Goal: Task Accomplishment & Management: Manage account settings

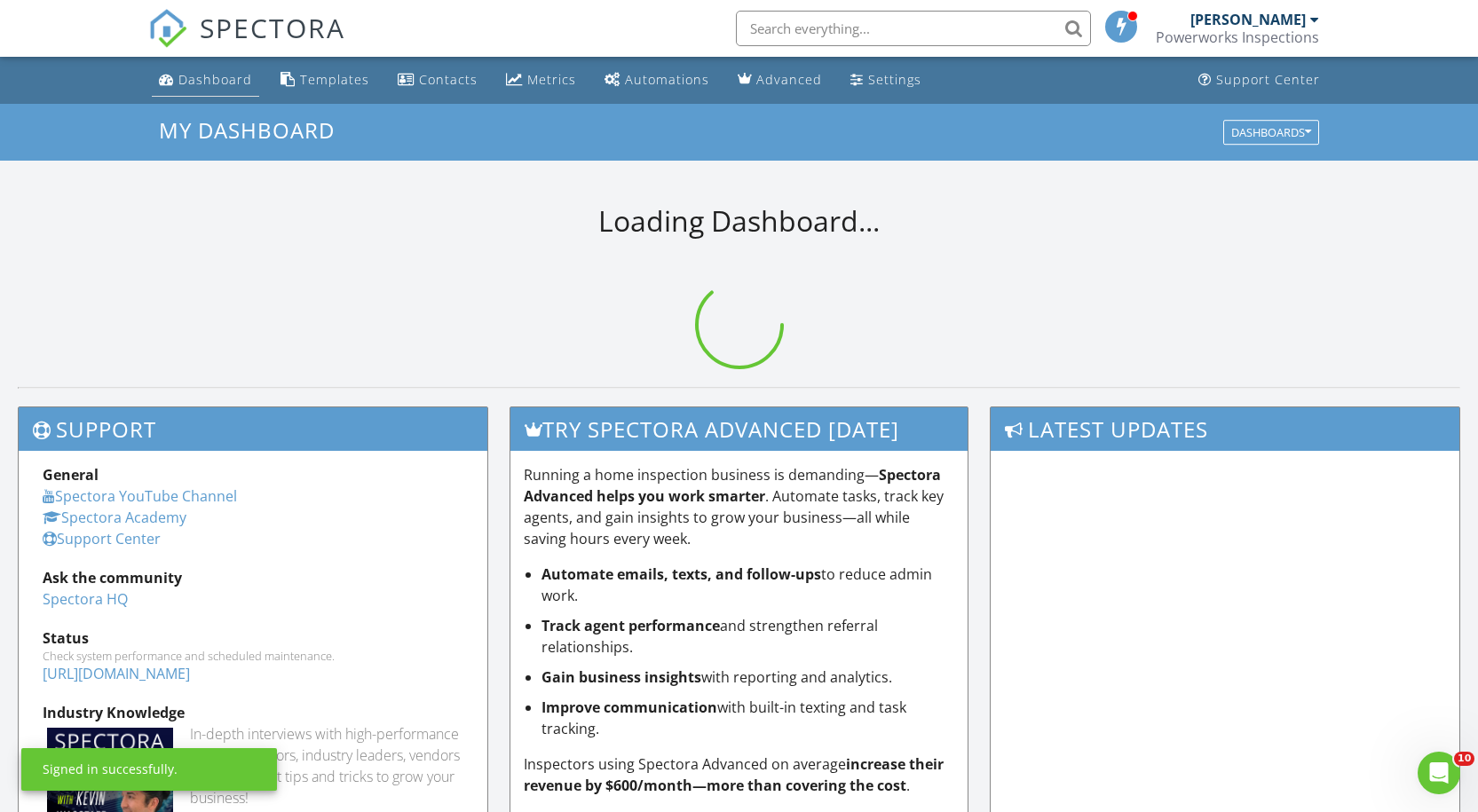
click at [204, 78] on div "Dashboard" at bounding box center [215, 80] width 74 height 17
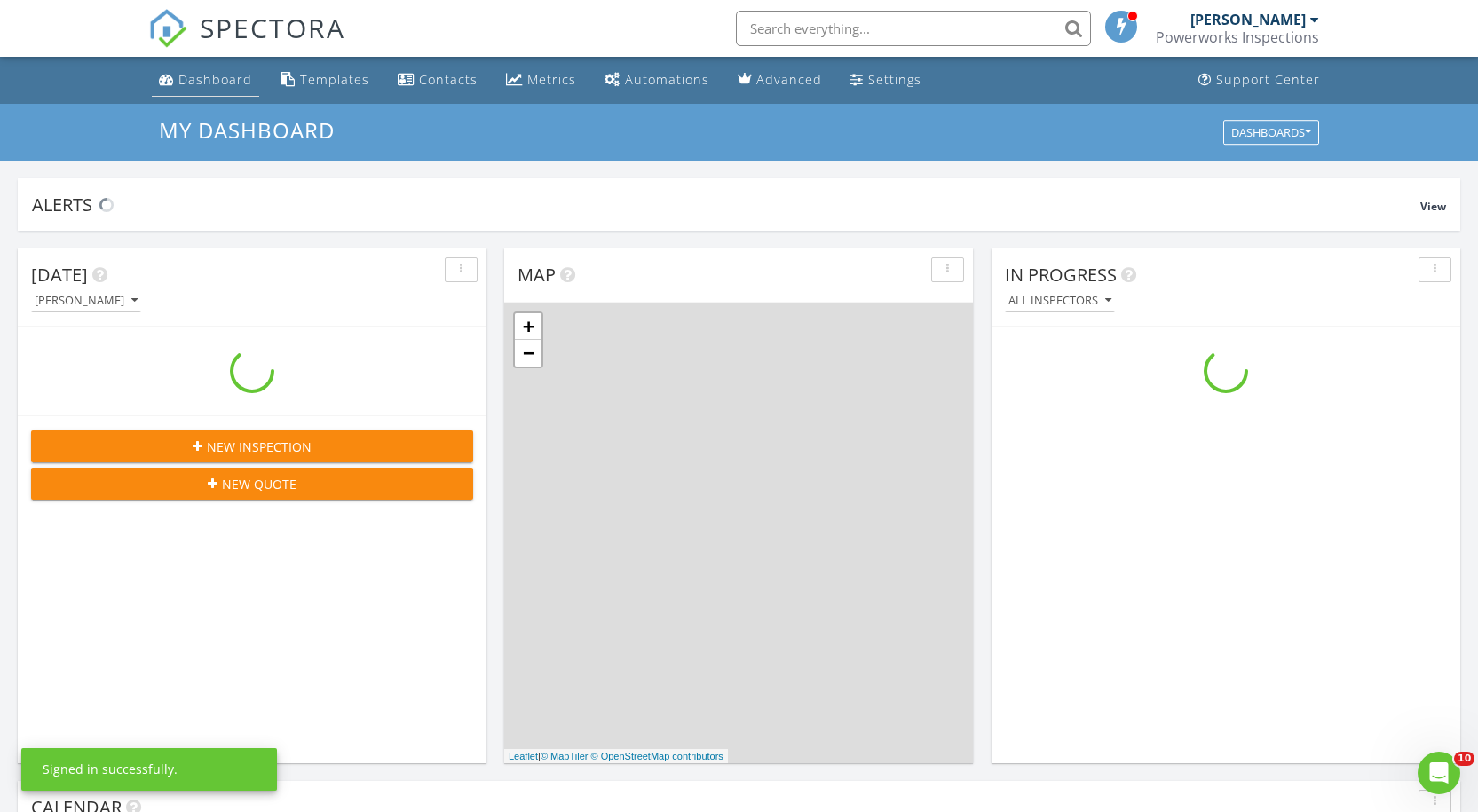
scroll to position [1642, 1505]
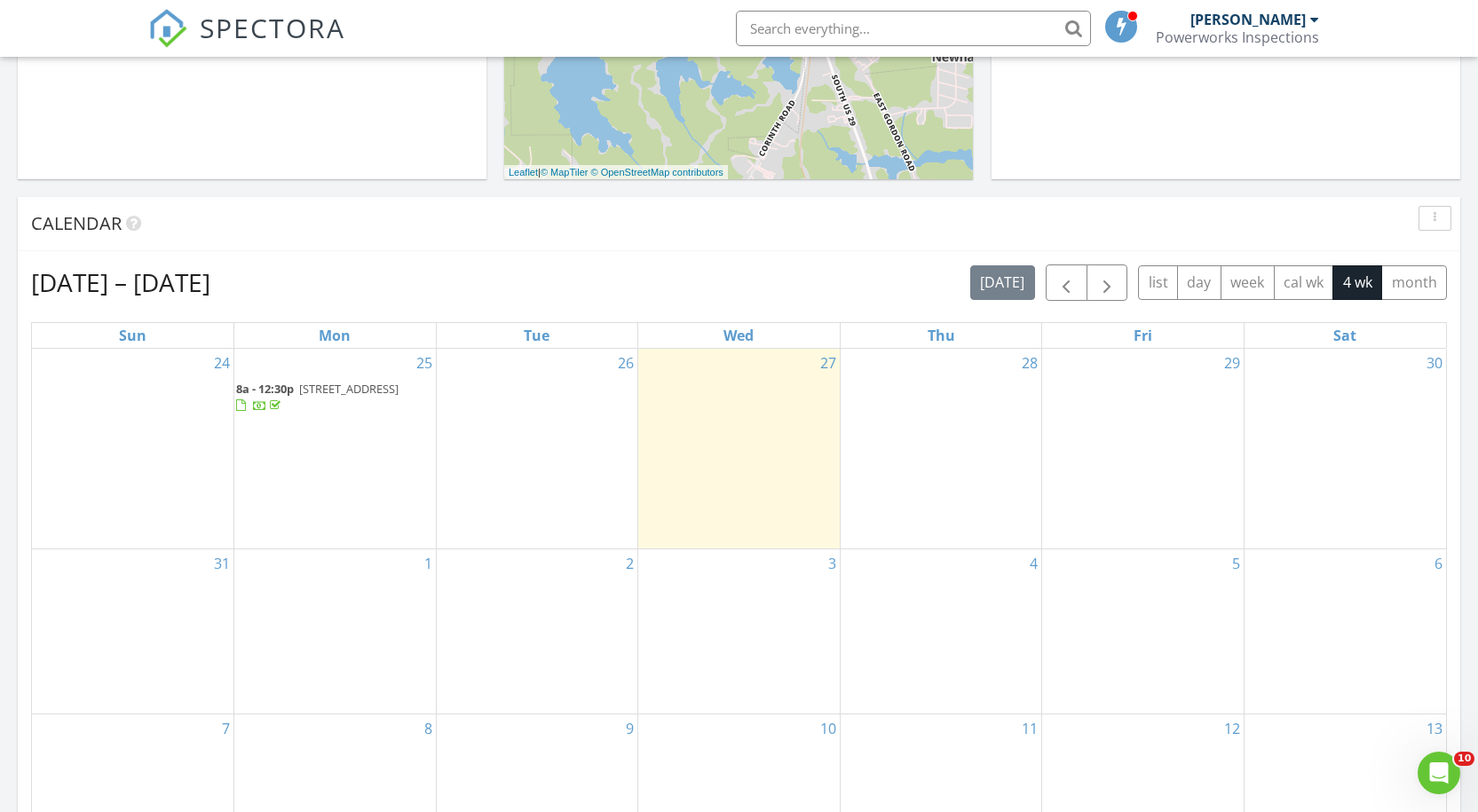
scroll to position [580, 0]
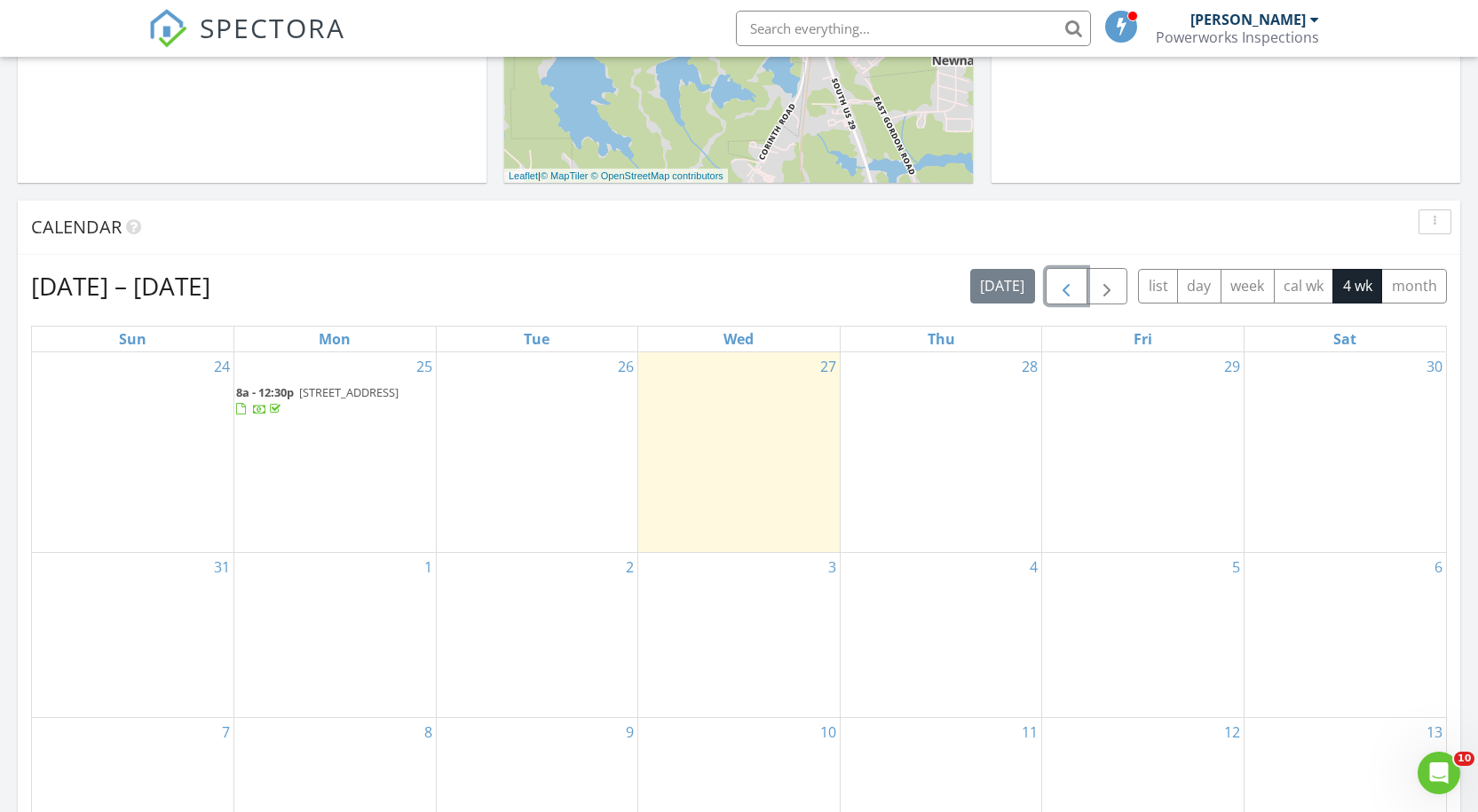
click at [1070, 285] on span "button" at bounding box center [1066, 287] width 21 height 21
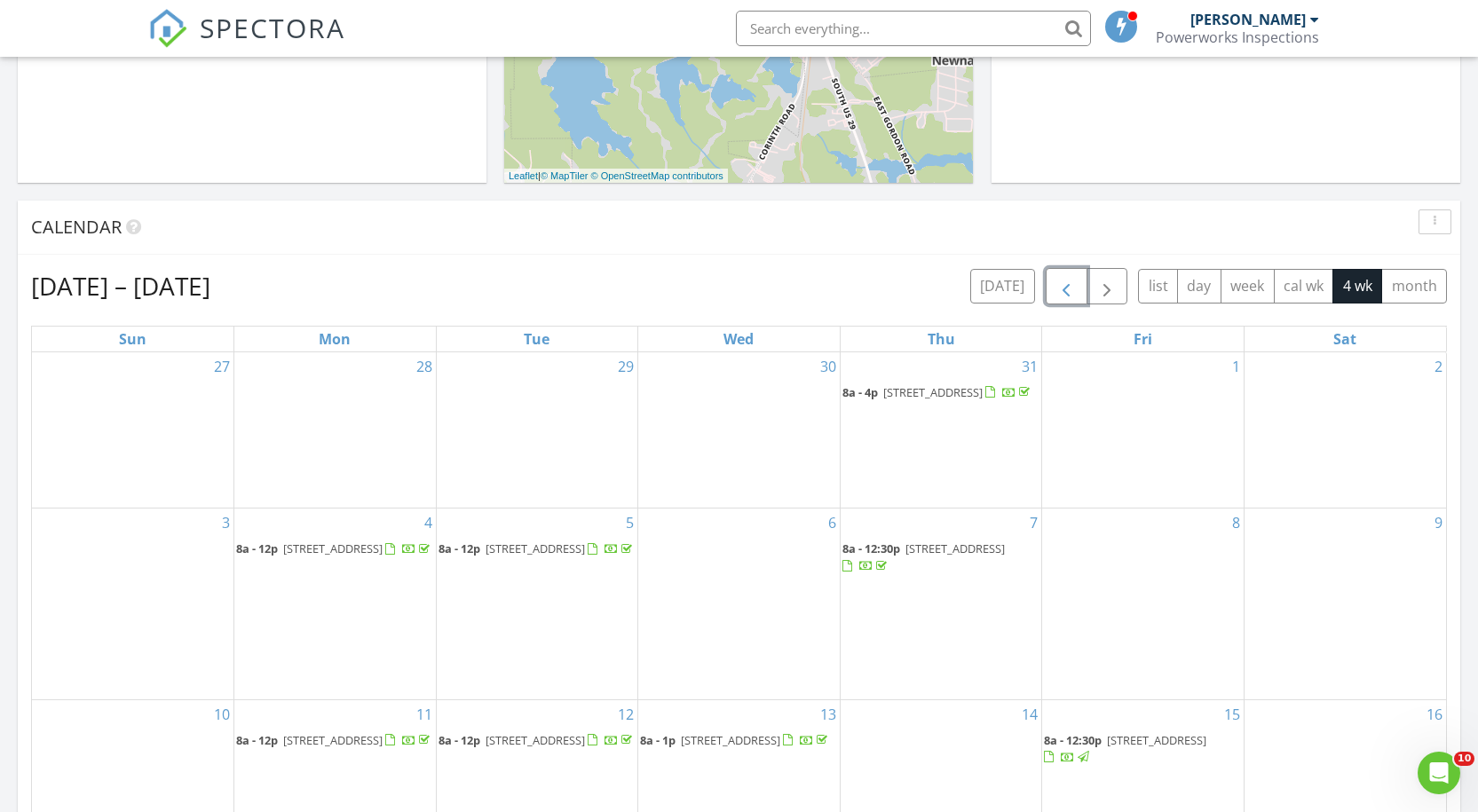
click at [1070, 285] on span "button" at bounding box center [1066, 287] width 21 height 21
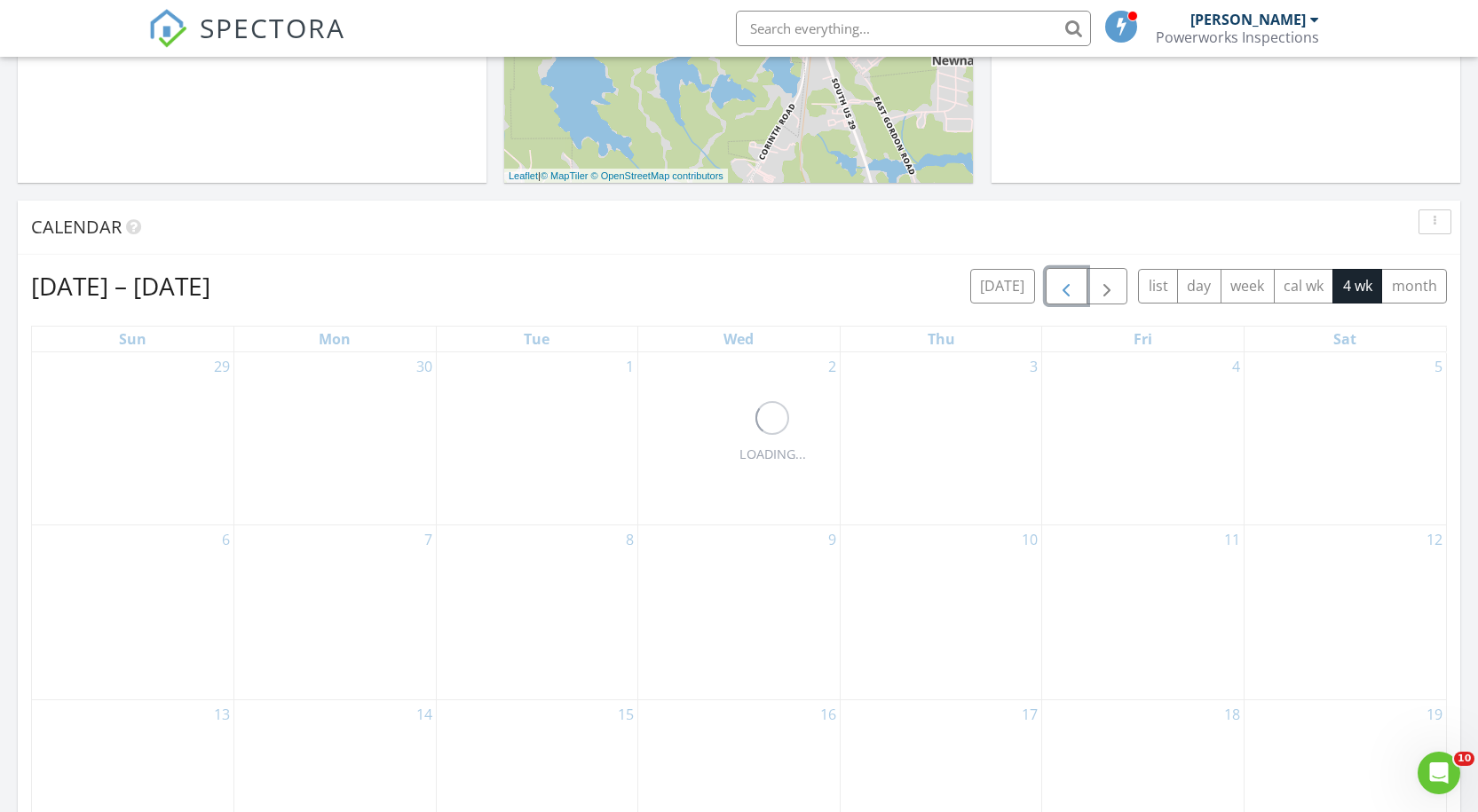
click at [1070, 285] on span "button" at bounding box center [1066, 287] width 21 height 21
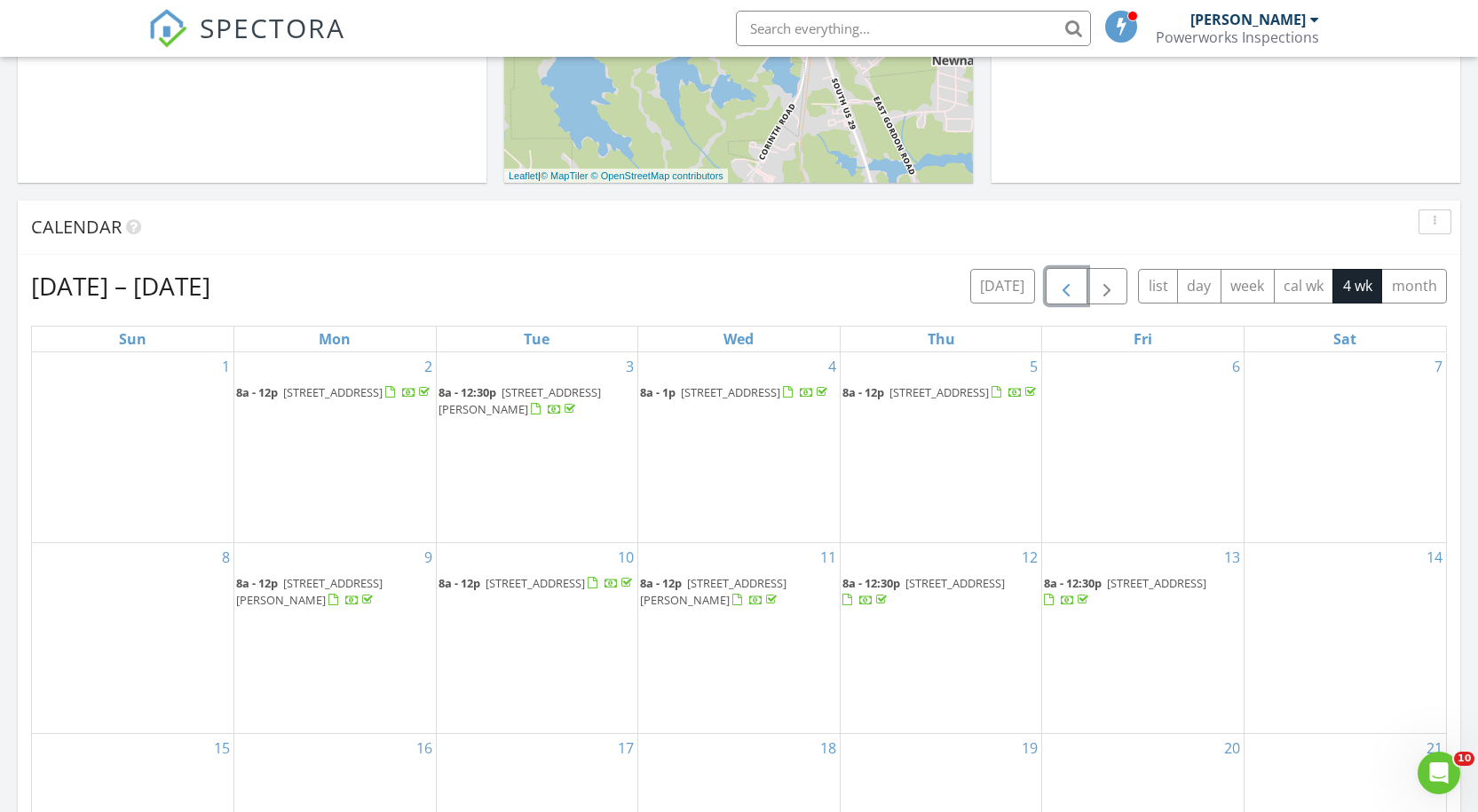
click at [1070, 285] on span "button" at bounding box center [1066, 287] width 21 height 21
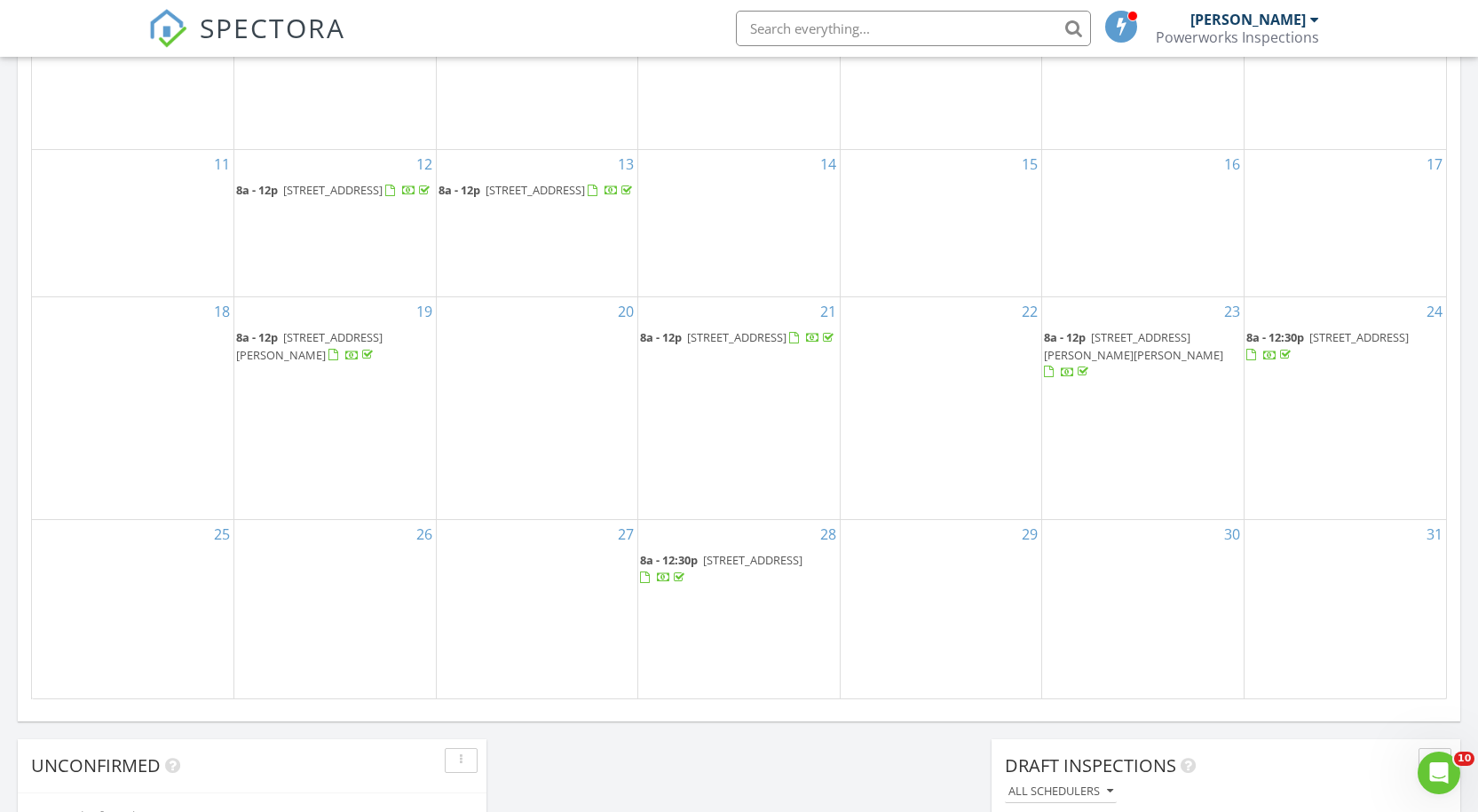
scroll to position [927, 0]
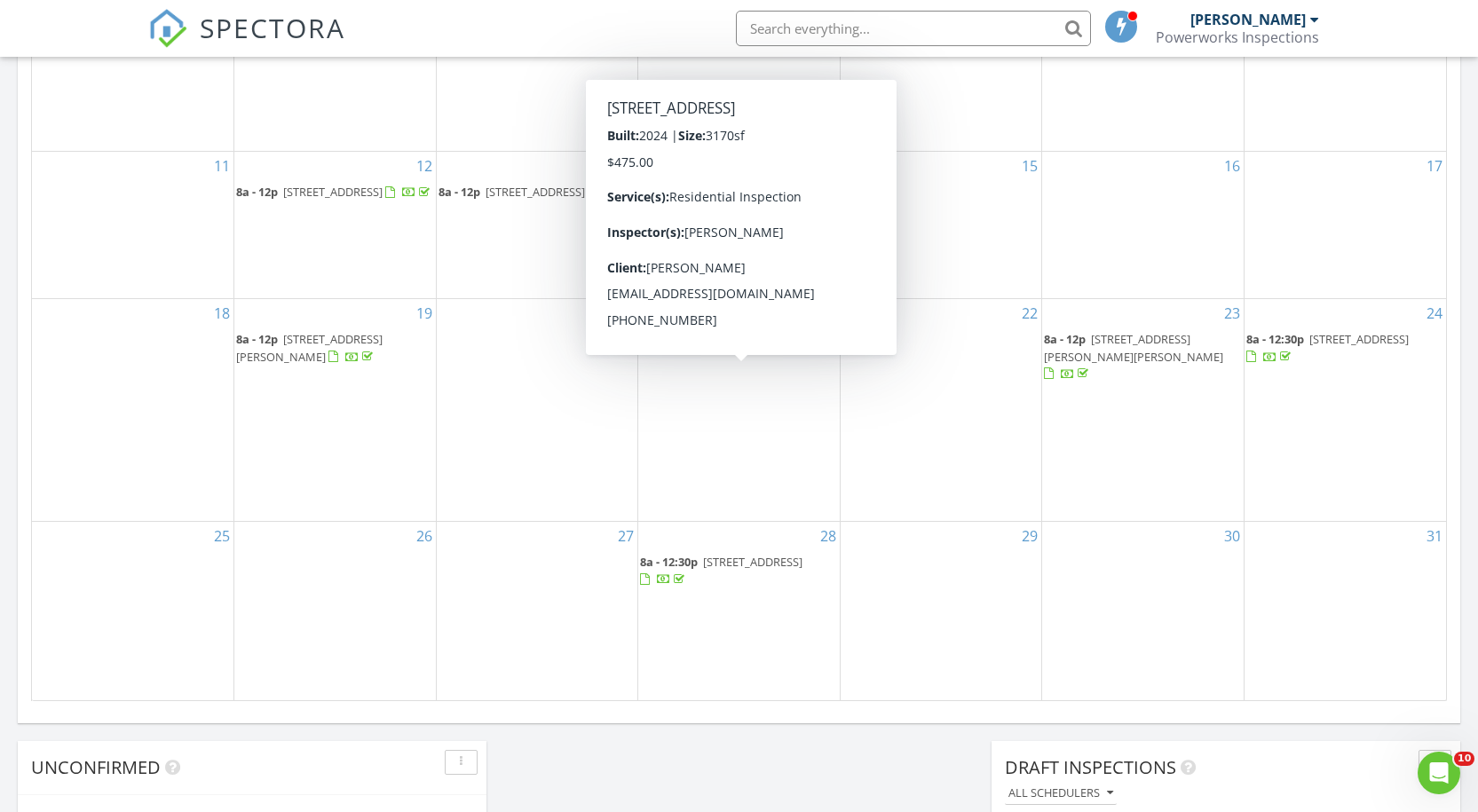
click at [725, 347] on span "20 Hedge Ct, Newnan 30263" at bounding box center [736, 339] width 99 height 16
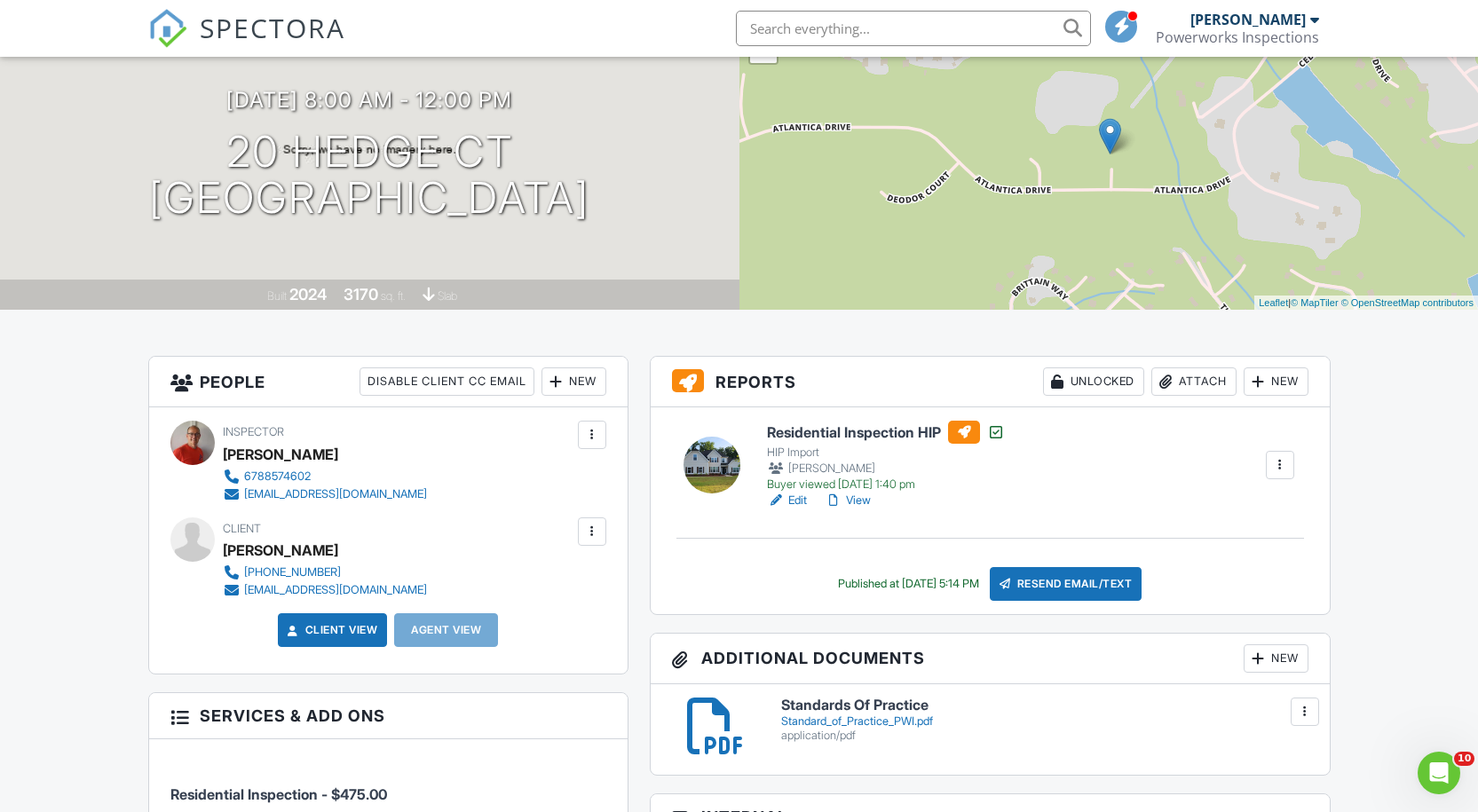
click at [701, 466] on div at bounding box center [711, 465] width 57 height 57
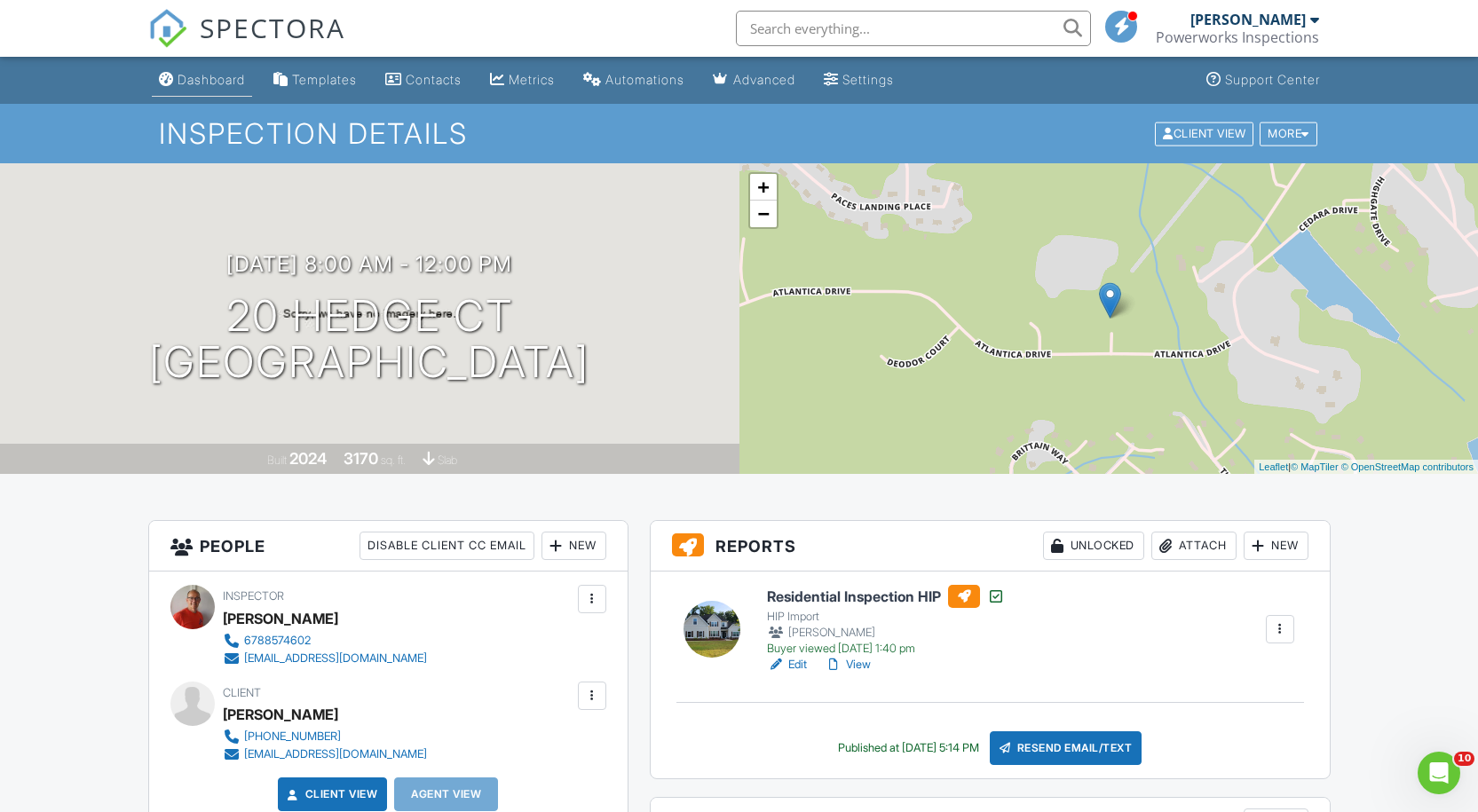
click at [200, 80] on div "Dashboard" at bounding box center [211, 80] width 67 height 15
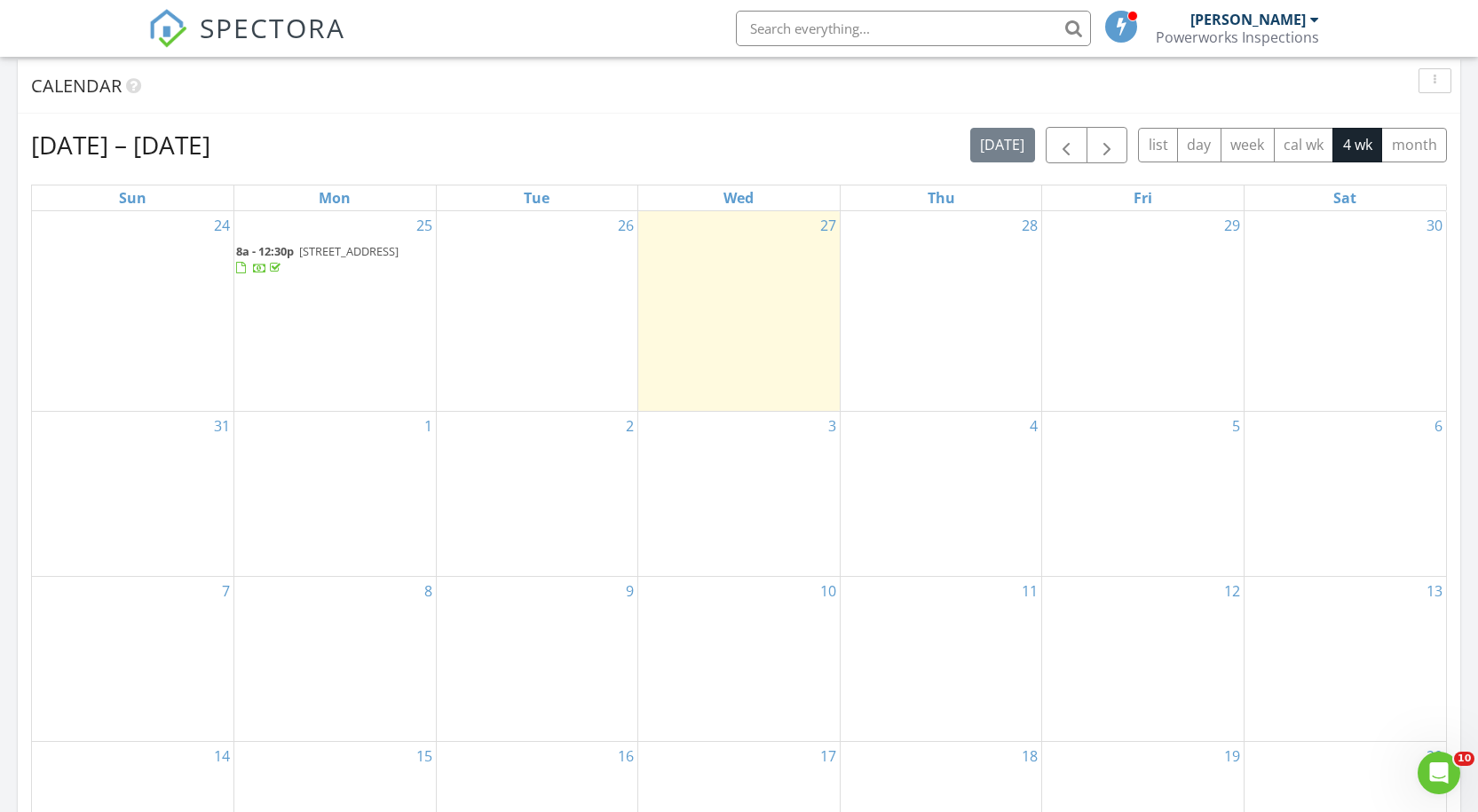
scroll to position [721, 0]
click at [1065, 155] on span "button" at bounding box center [1066, 146] width 21 height 21
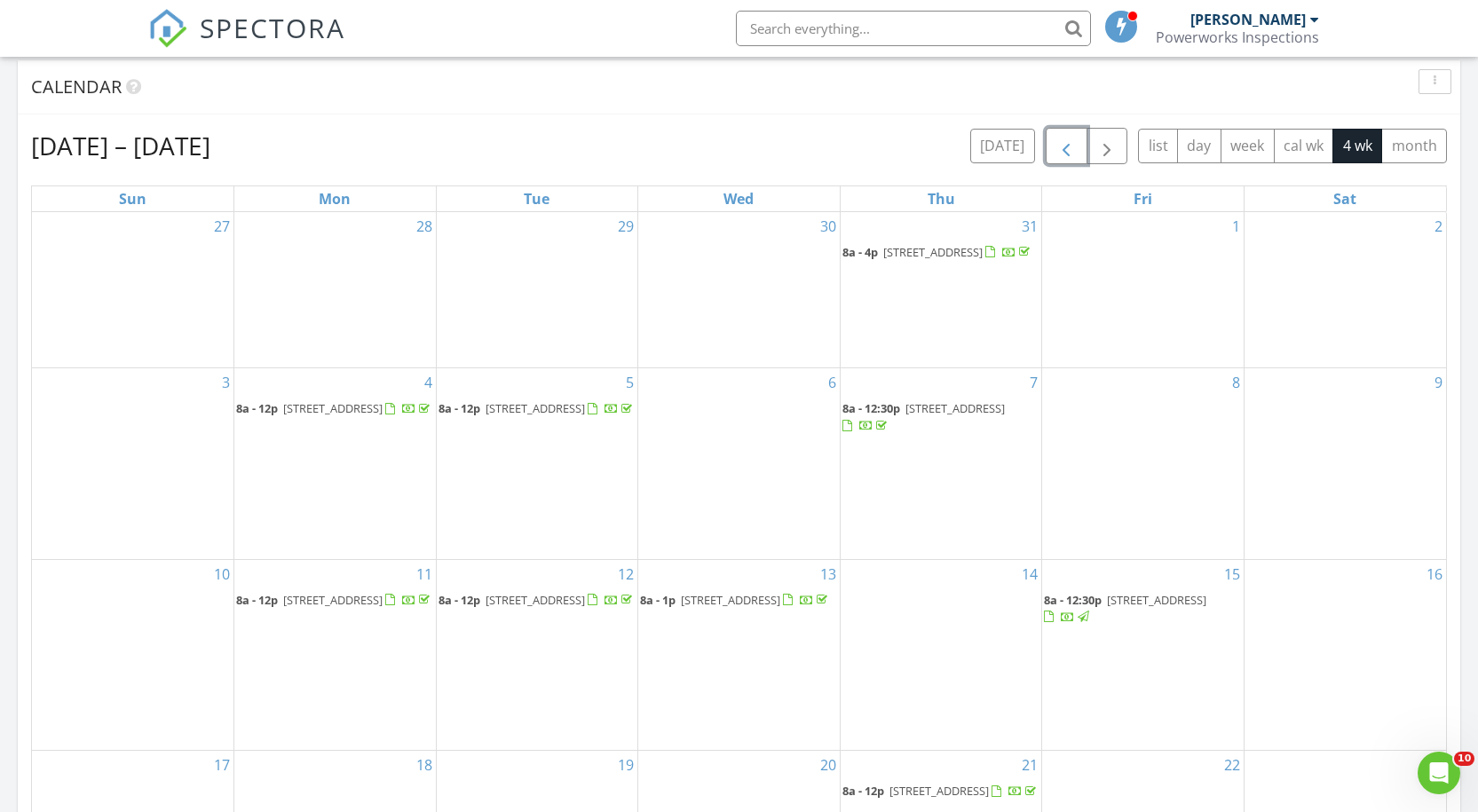
click at [1065, 155] on span "button" at bounding box center [1066, 146] width 21 height 21
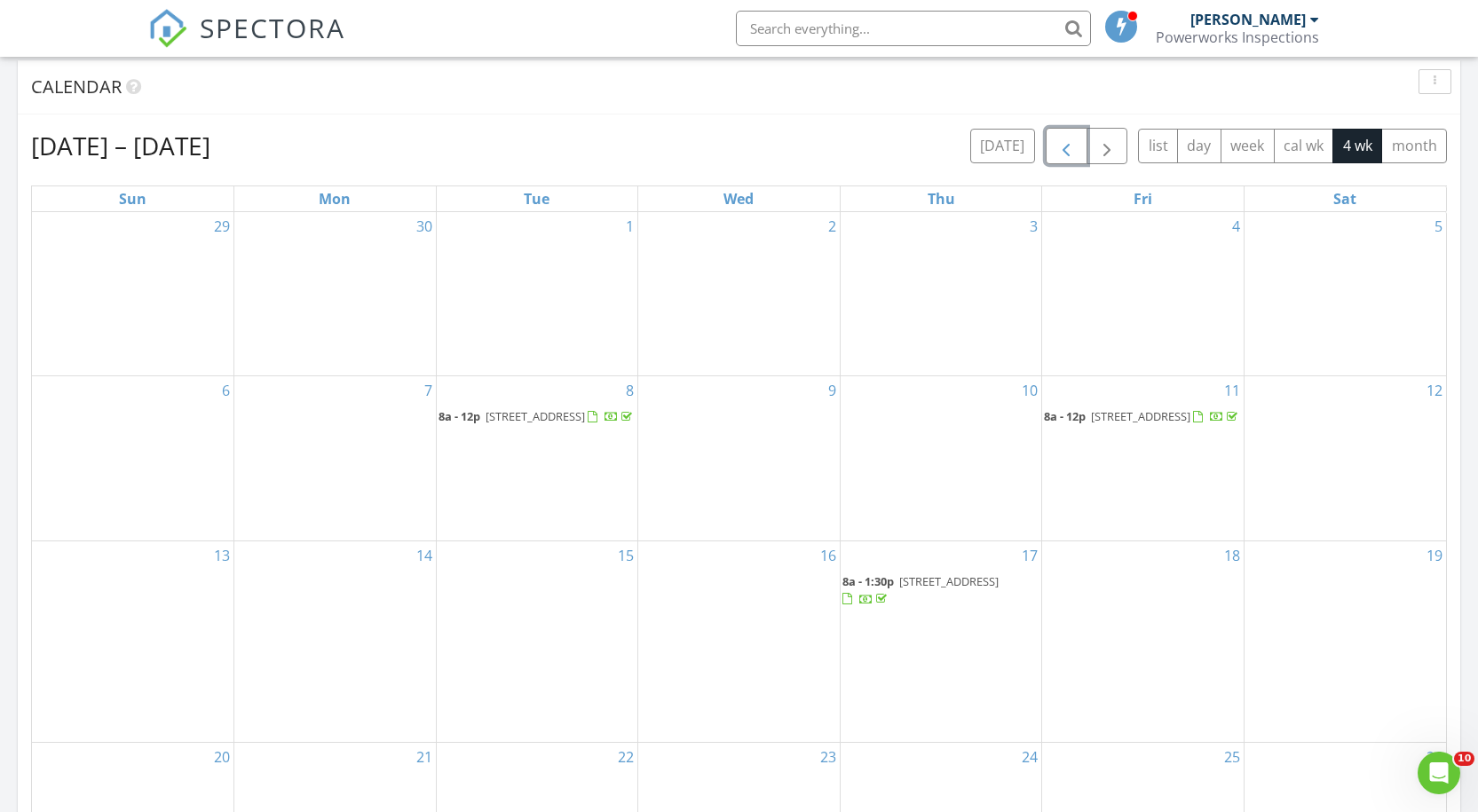
click at [1065, 135] on button "button" at bounding box center [1066, 146] width 41 height 37
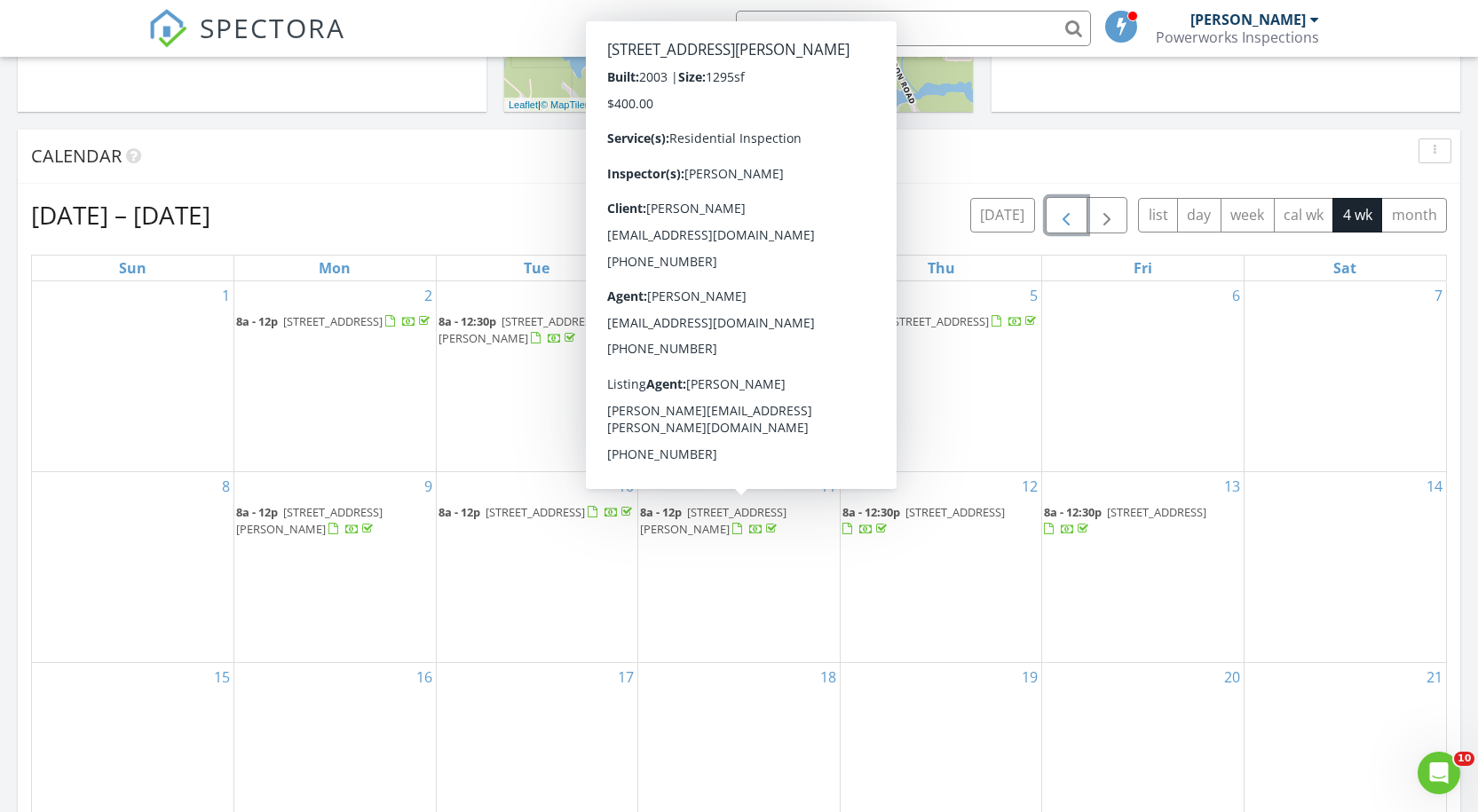
scroll to position [652, 0]
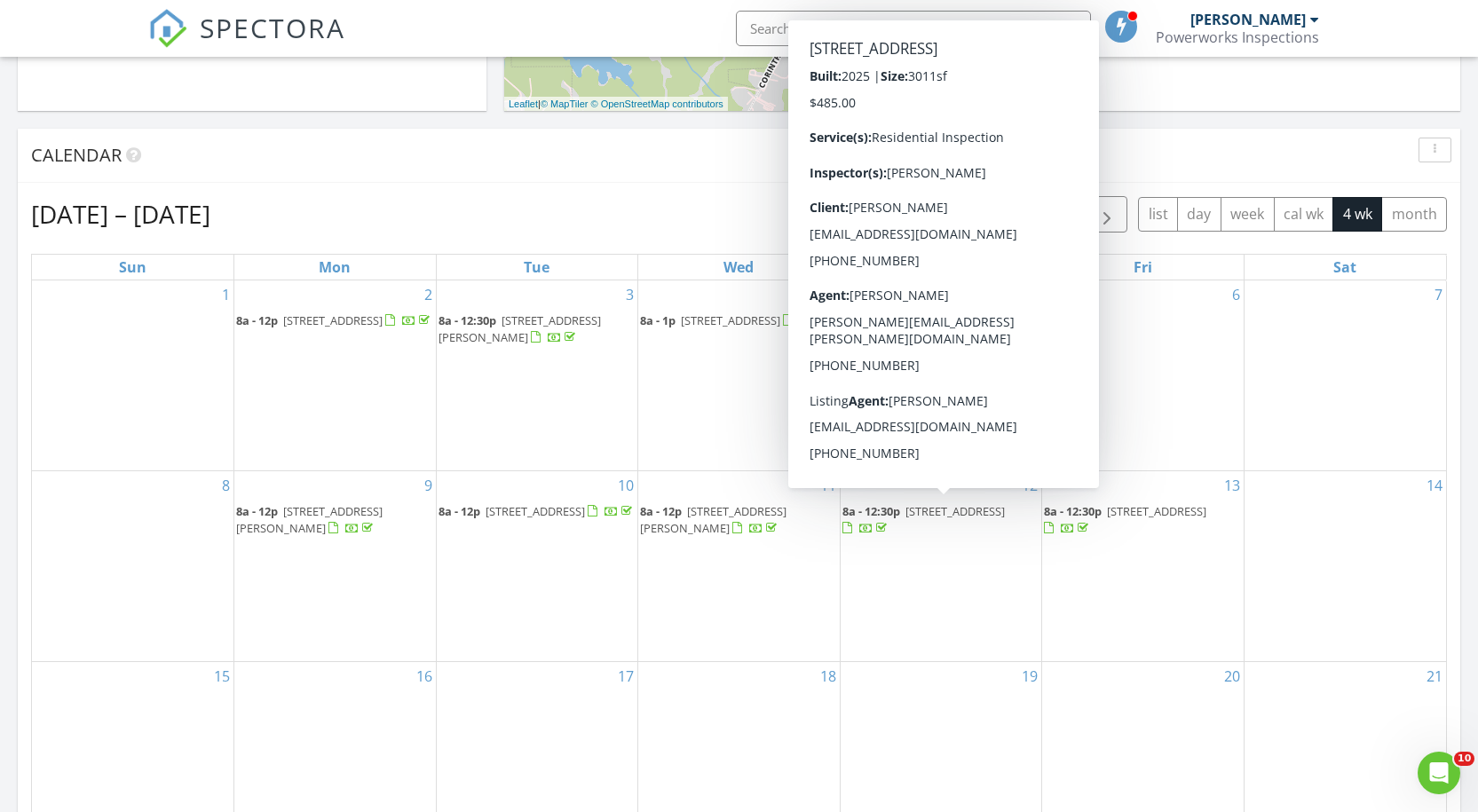
click at [924, 513] on span "[STREET_ADDRESS]" at bounding box center [955, 511] width 99 height 16
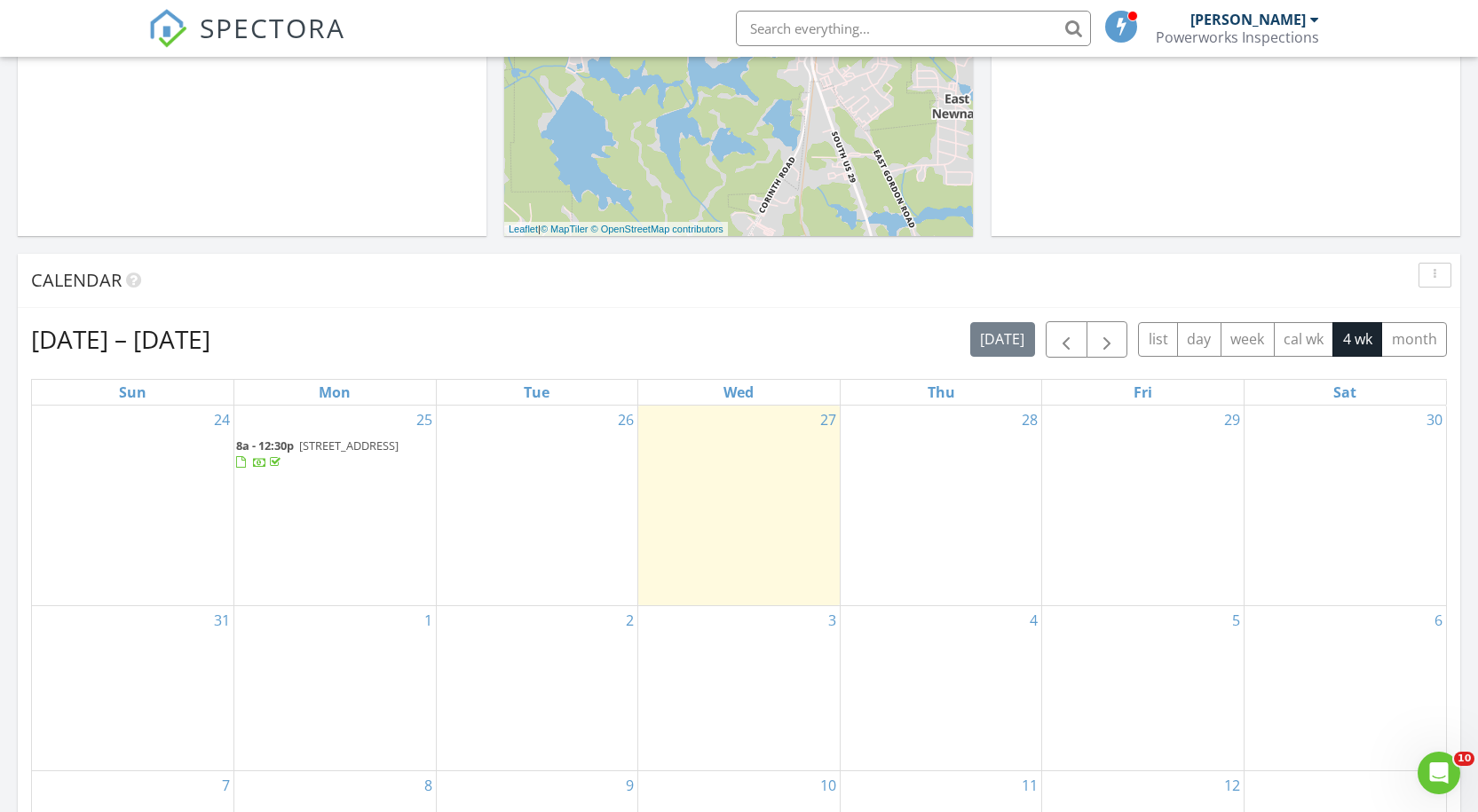
scroll to position [528, 0]
click at [1065, 338] on span "button" at bounding box center [1066, 339] width 21 height 21
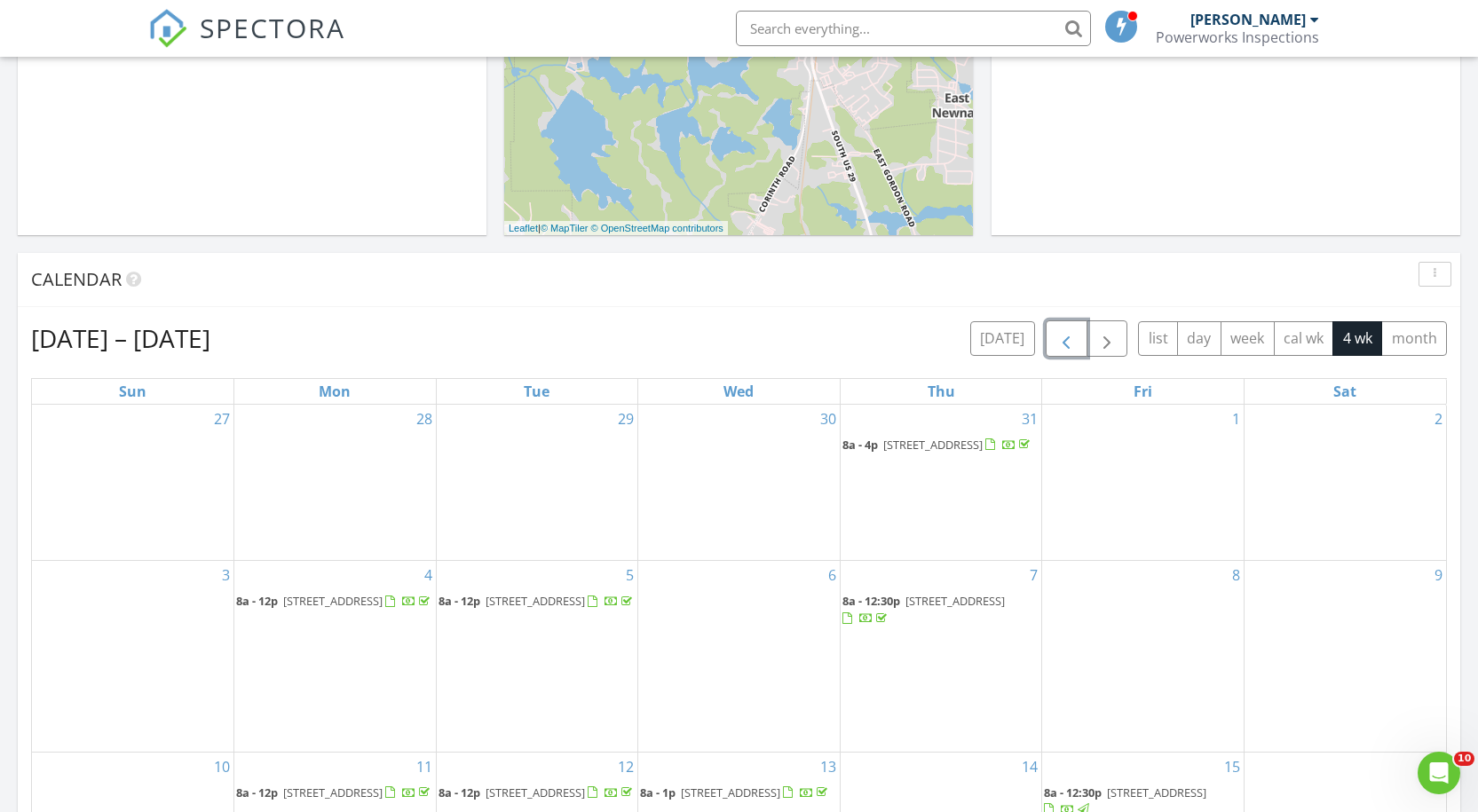
click at [1065, 338] on span "button" at bounding box center [1066, 339] width 21 height 21
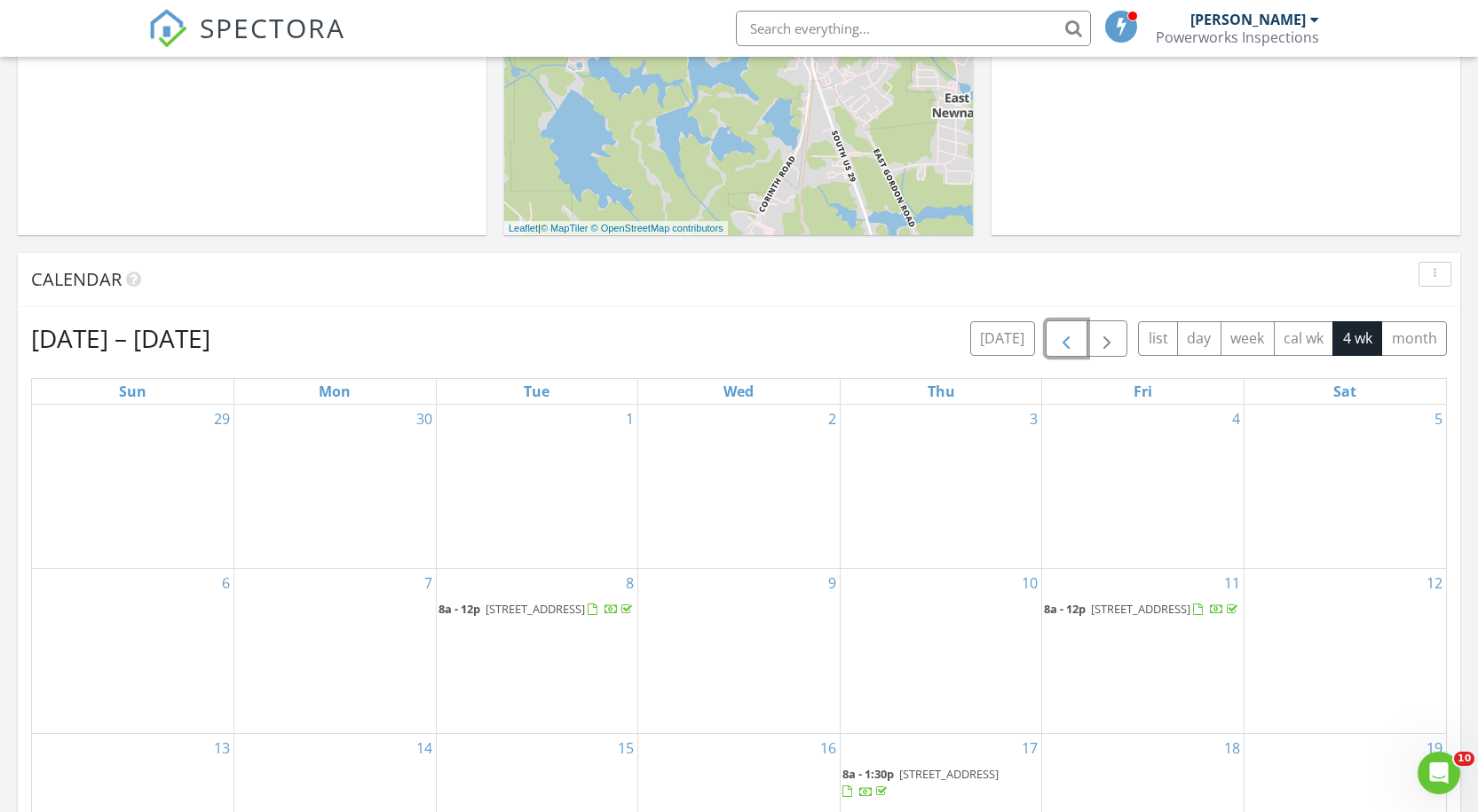
click at [1064, 332] on span "button" at bounding box center [1066, 339] width 21 height 21
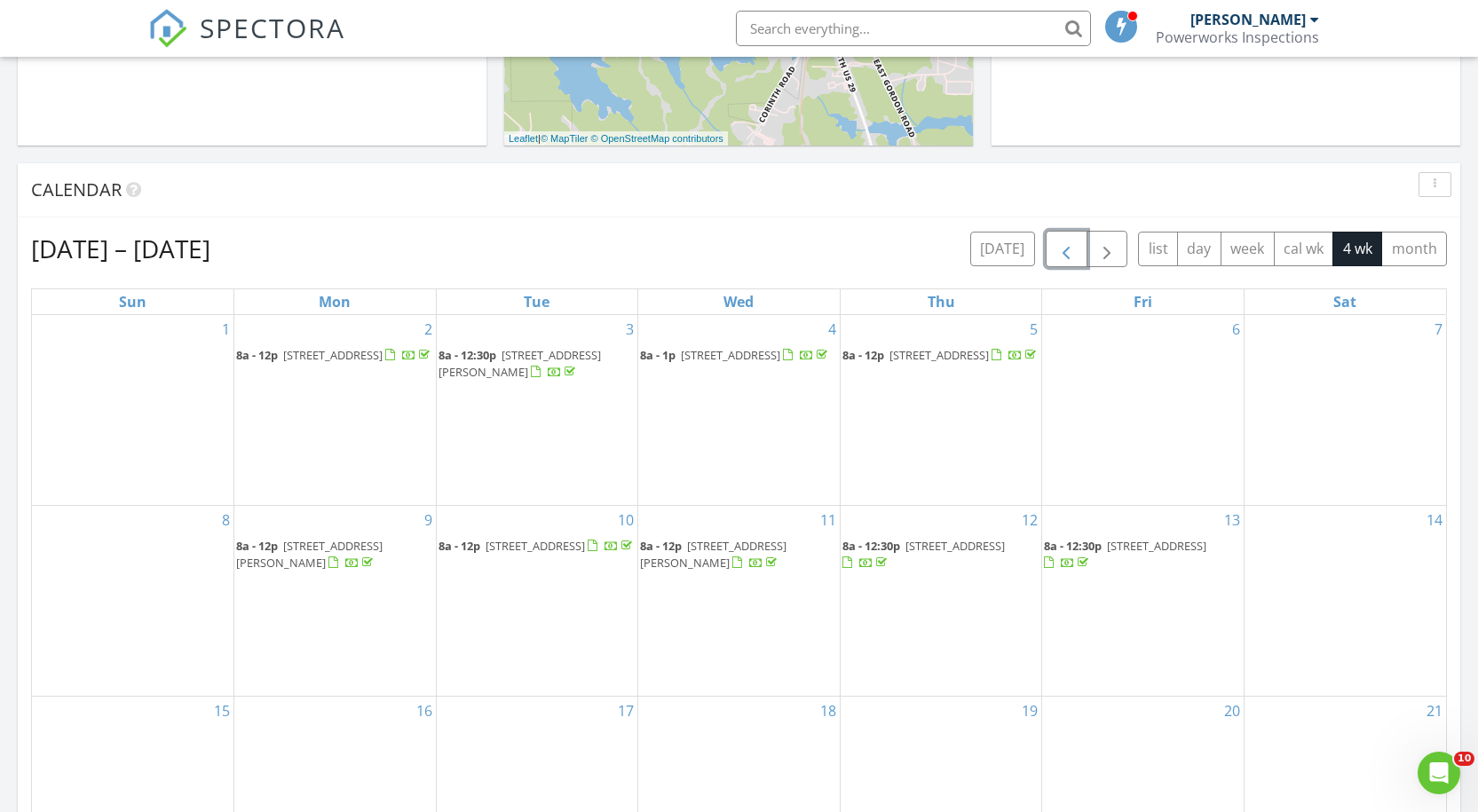
scroll to position [642, 0]
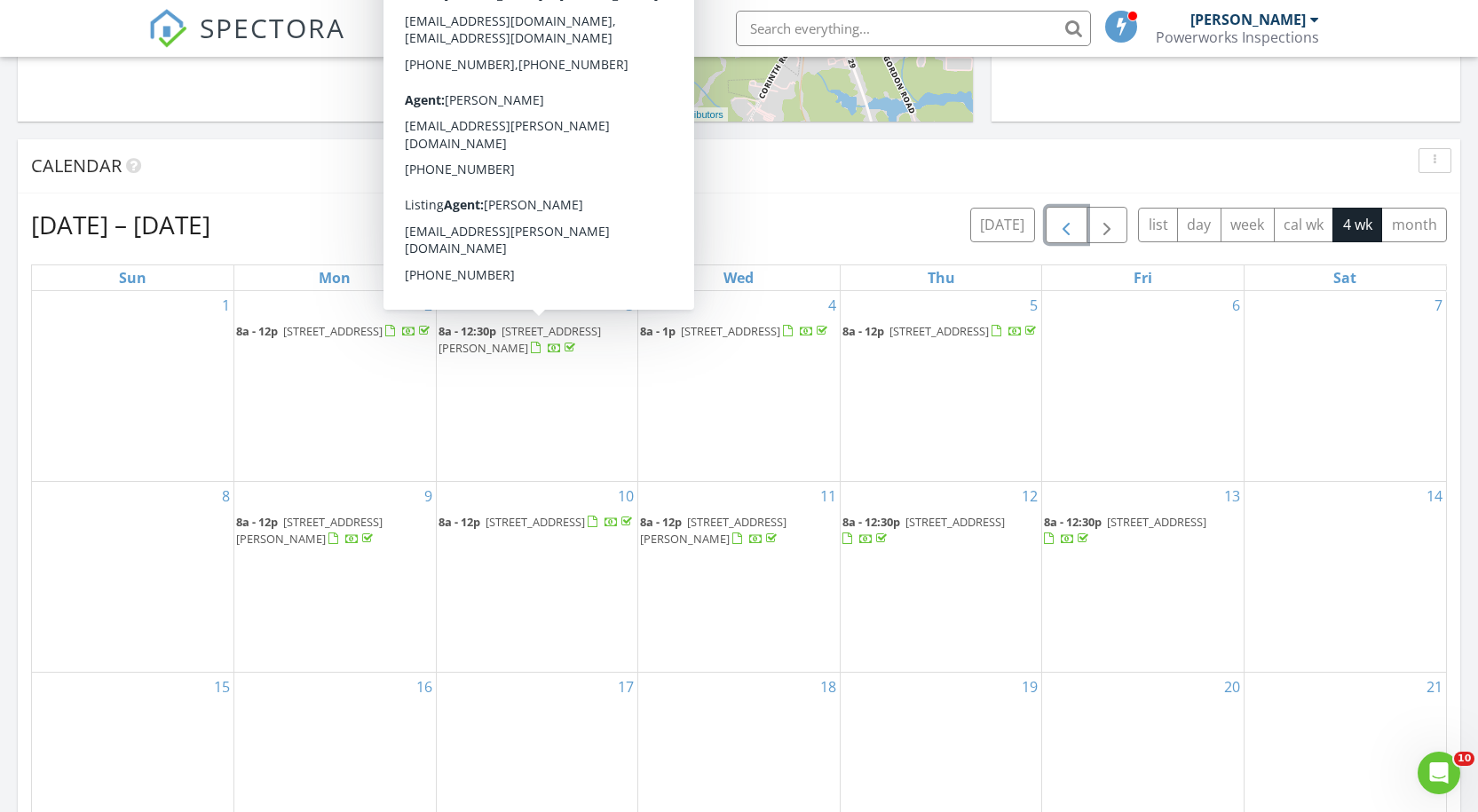
click at [531, 341] on div at bounding box center [555, 349] width 48 height 17
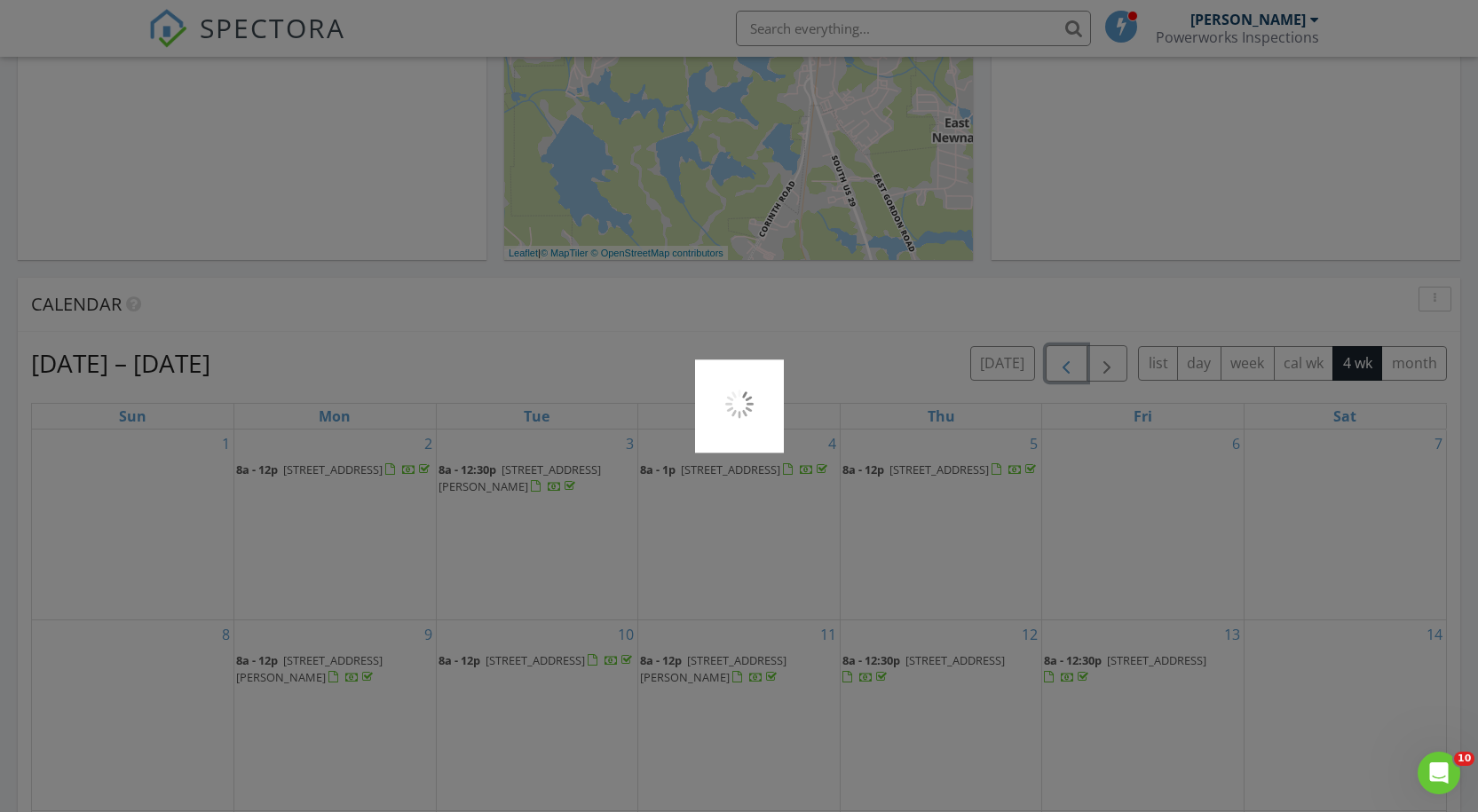
scroll to position [474, 0]
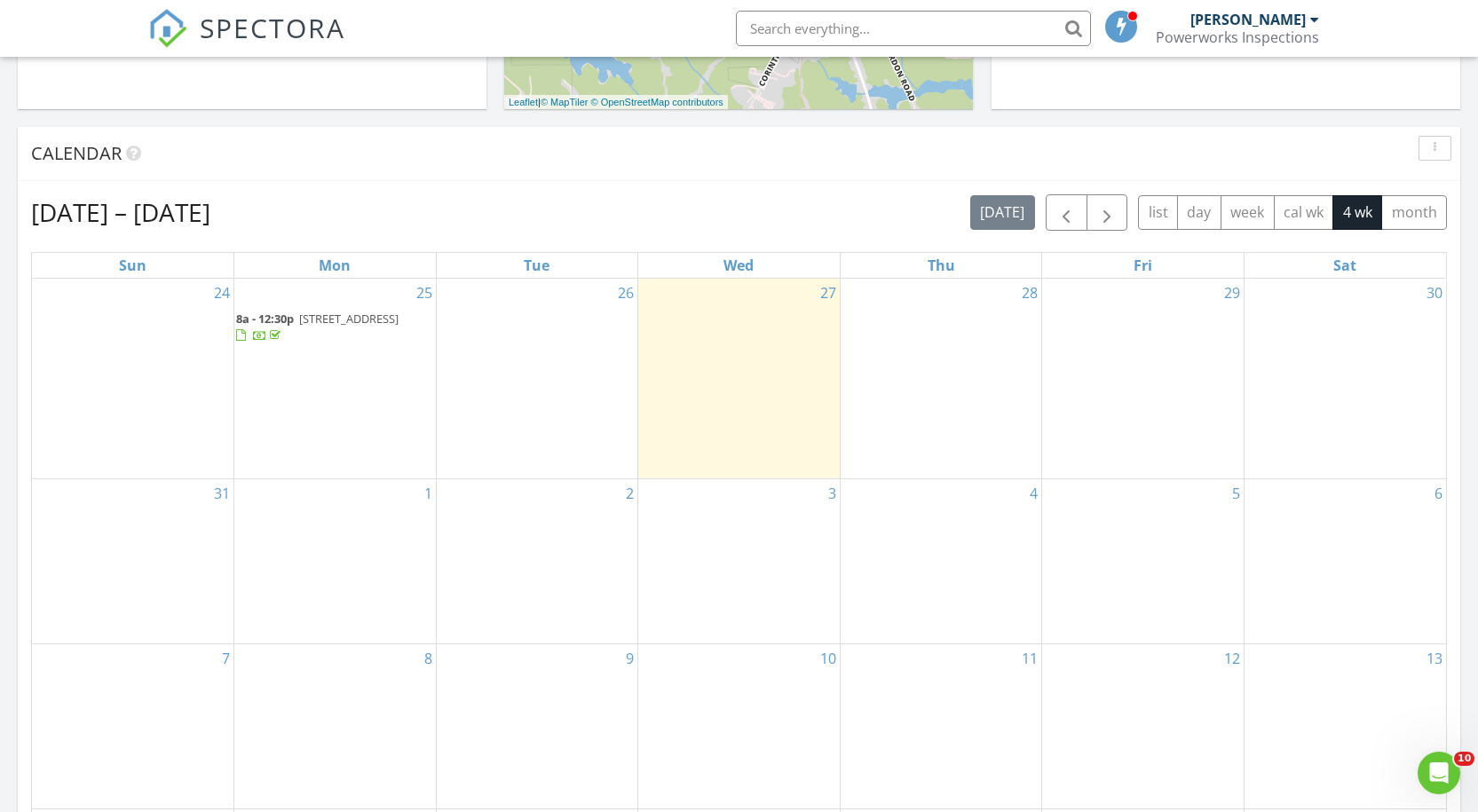
scroll to position [659, 0]
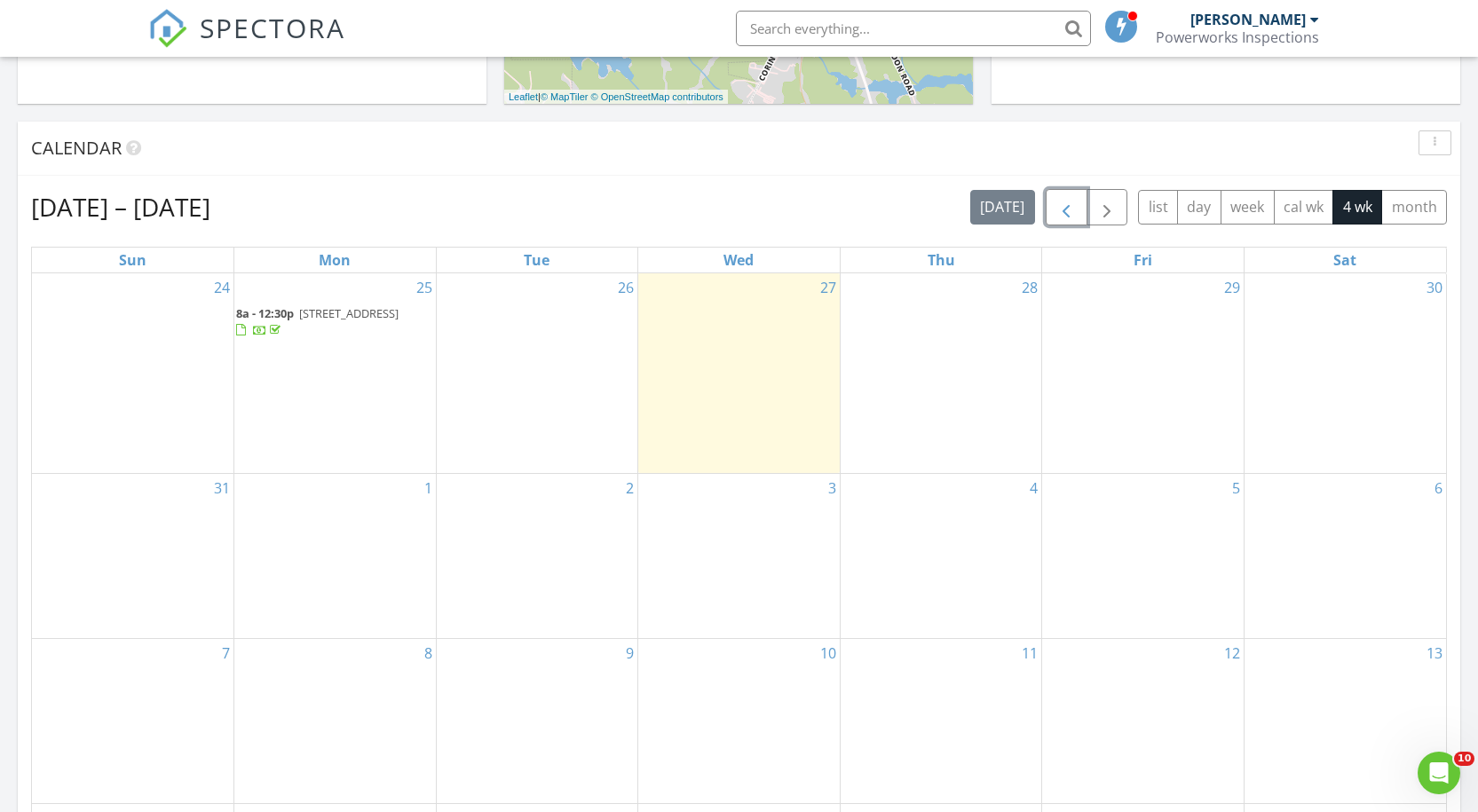
click at [1072, 211] on span "button" at bounding box center [1066, 208] width 21 height 21
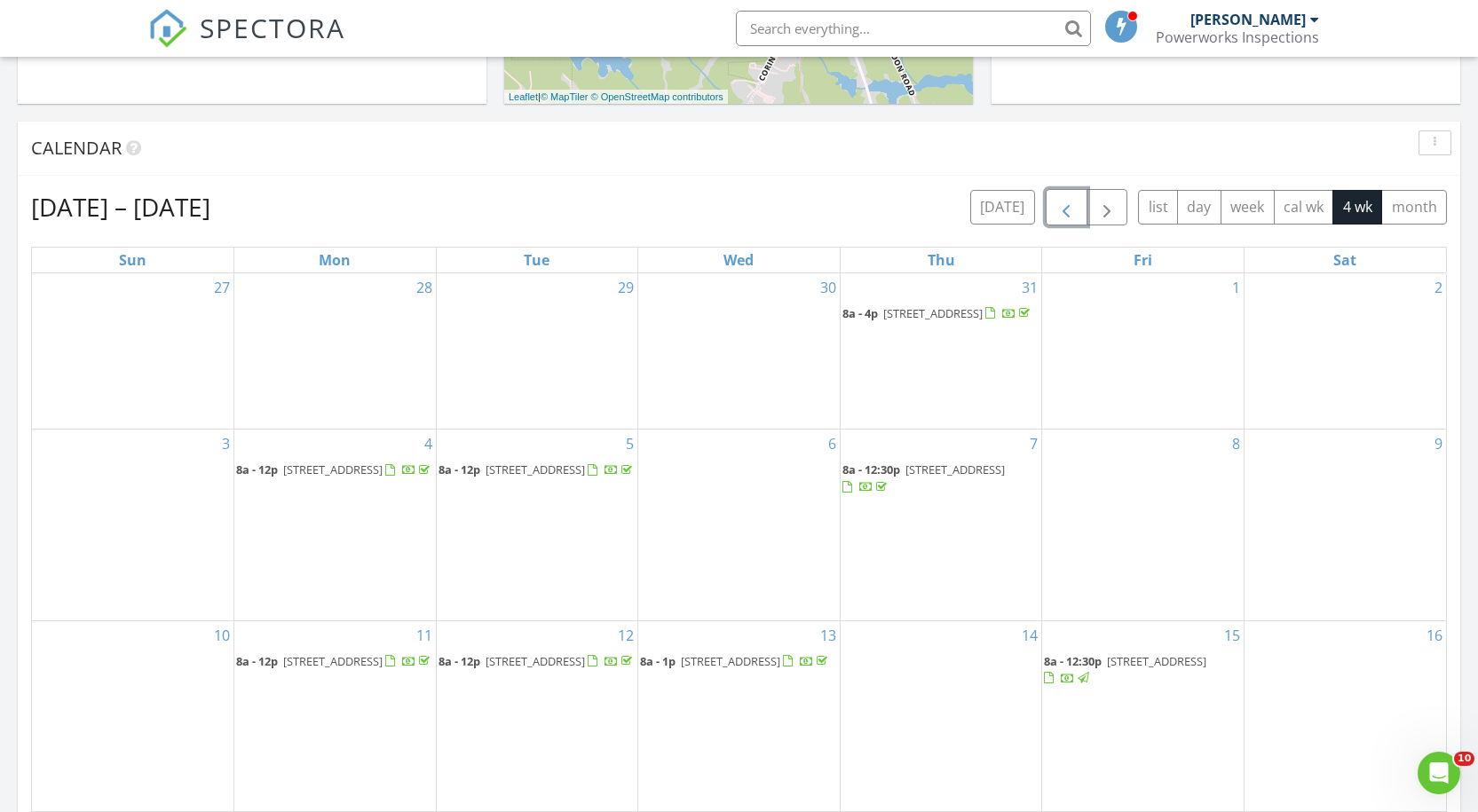
click at [1072, 211] on span "button" at bounding box center [1066, 208] width 21 height 21
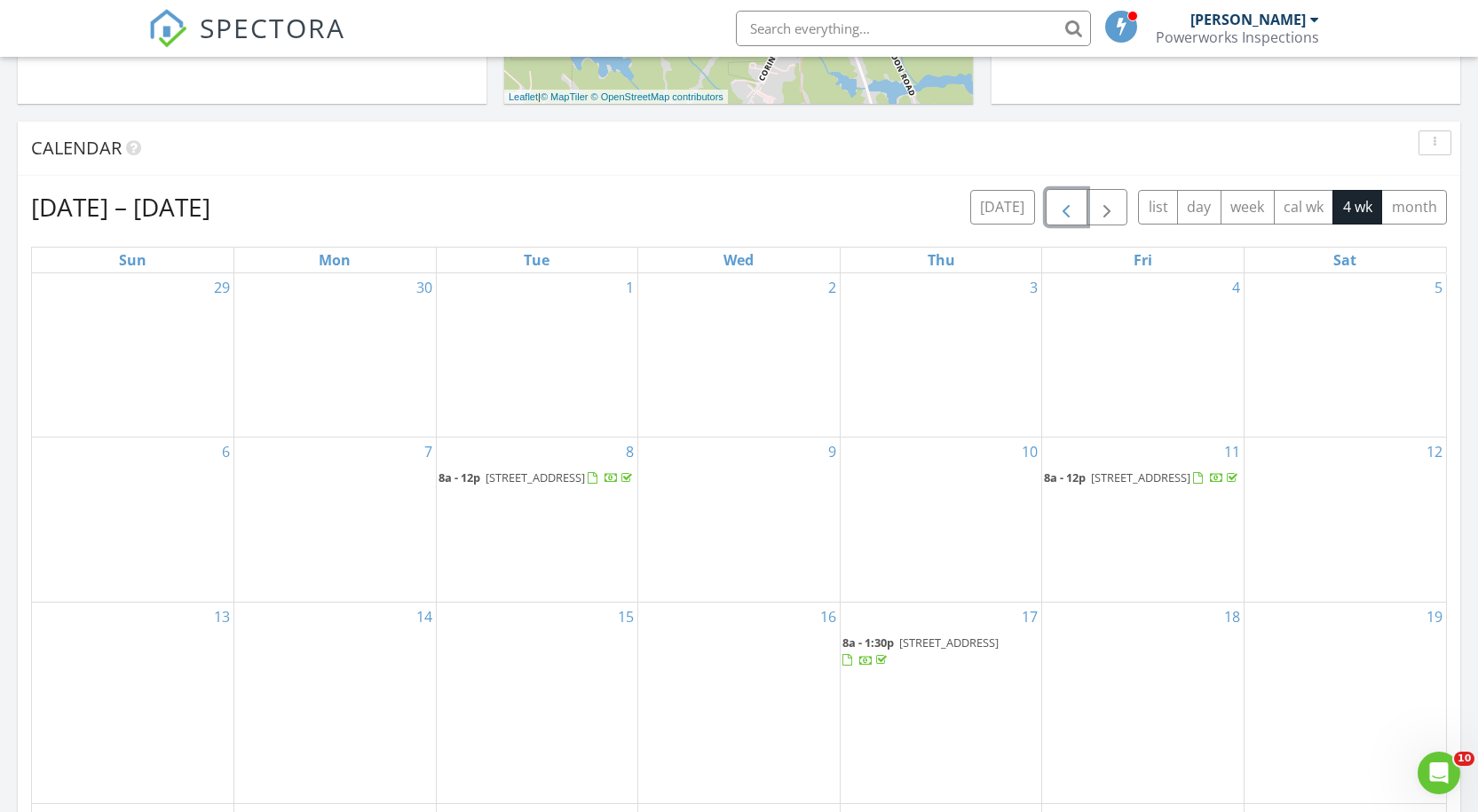
click at [1072, 211] on span "button" at bounding box center [1066, 208] width 21 height 21
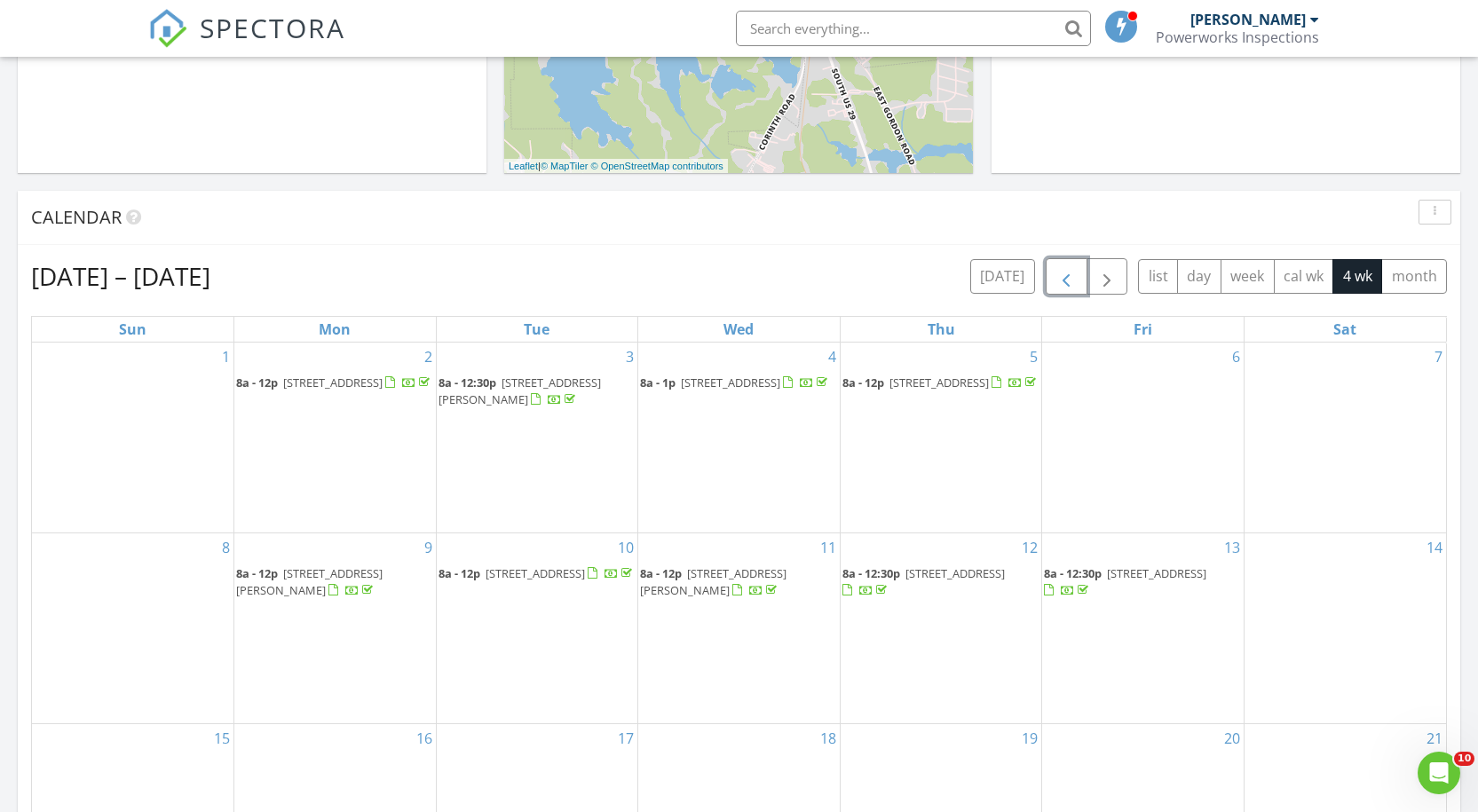
scroll to position [588, 0]
click at [1059, 286] on span "button" at bounding box center [1066, 279] width 21 height 21
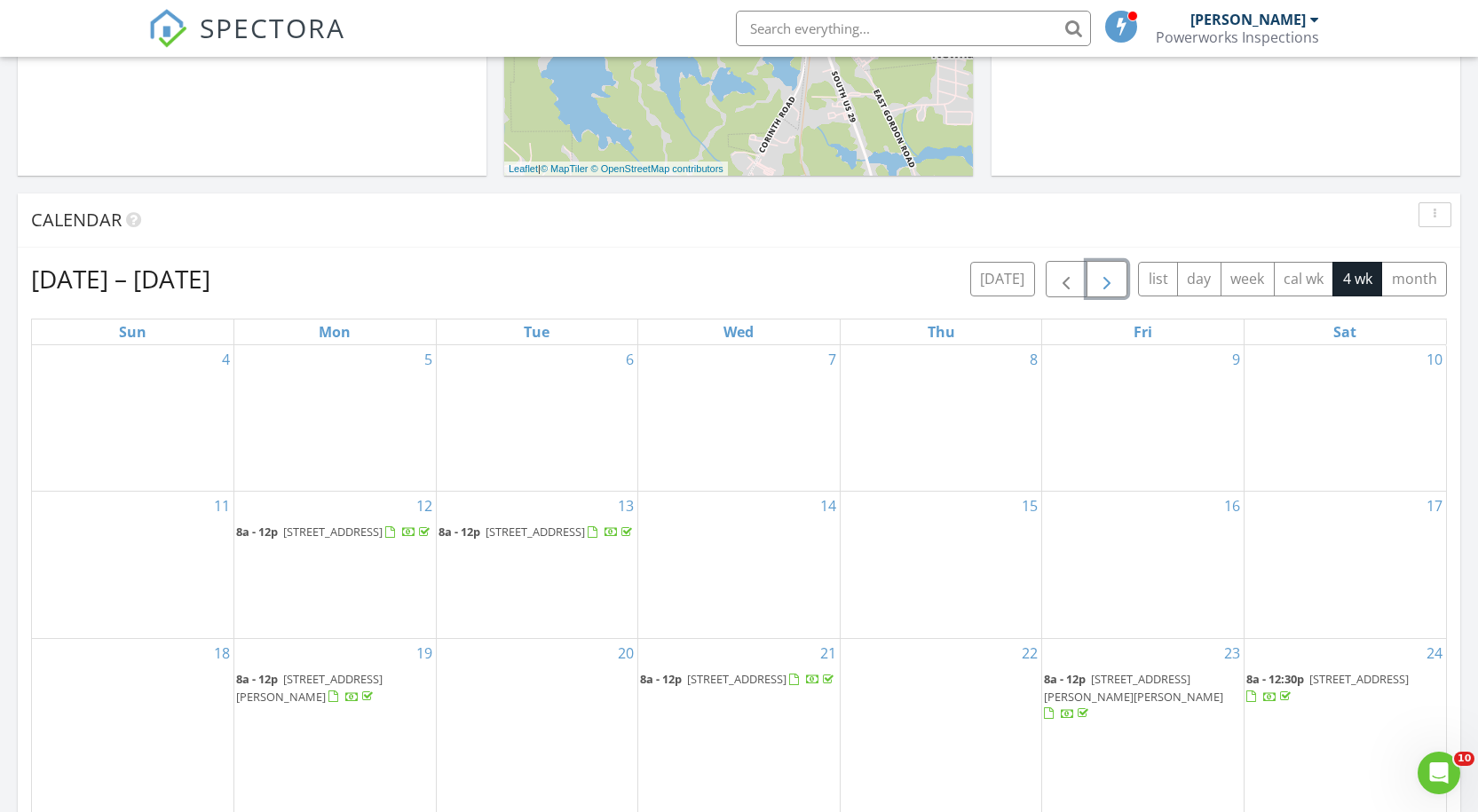
click at [1115, 277] on span "button" at bounding box center [1107, 279] width 21 height 21
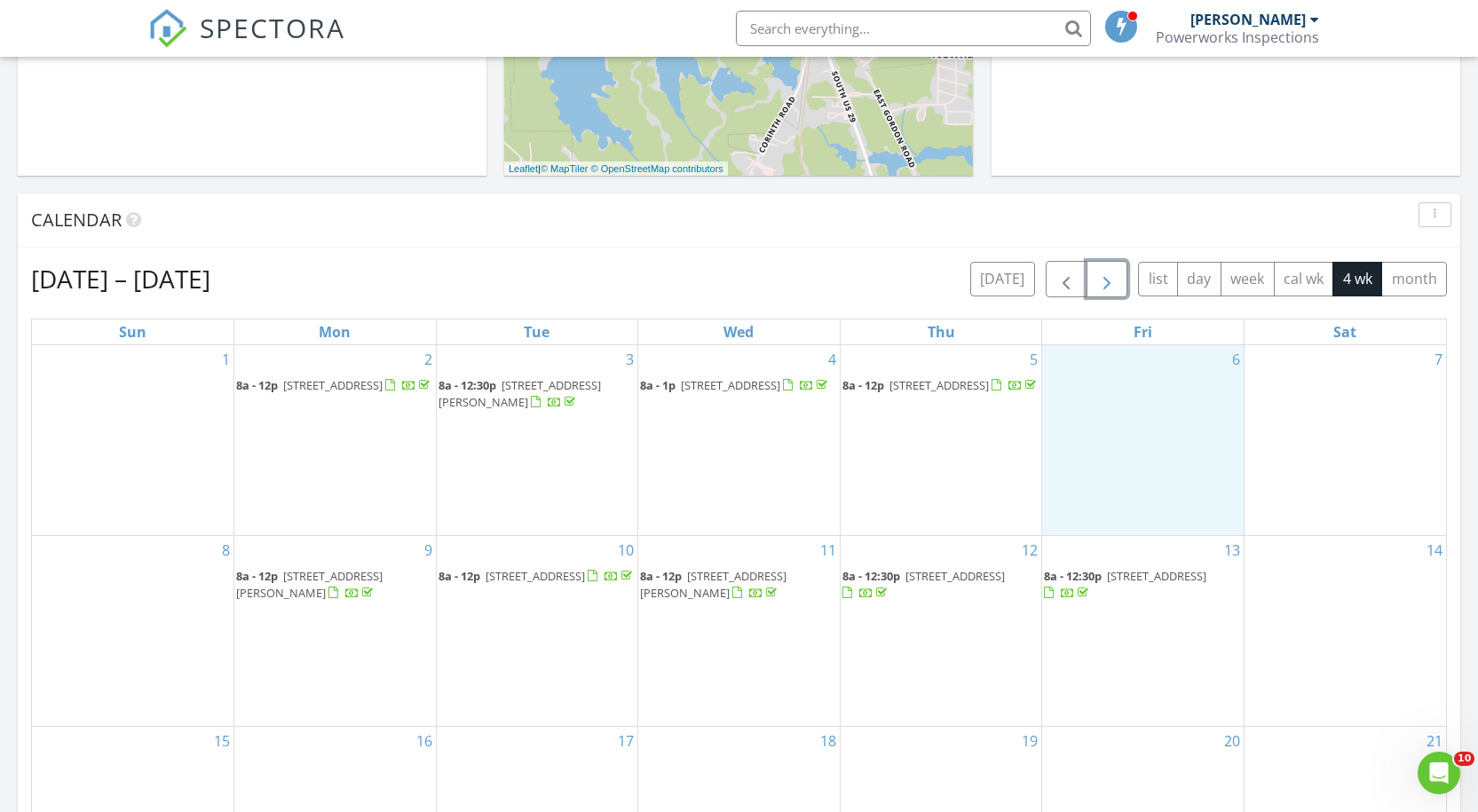
click at [1150, 460] on div "6" at bounding box center [1142, 440] width 201 height 190
click at [1150, 460] on div "Inspection Event Cancel" at bounding box center [1144, 414] width 108 height 93
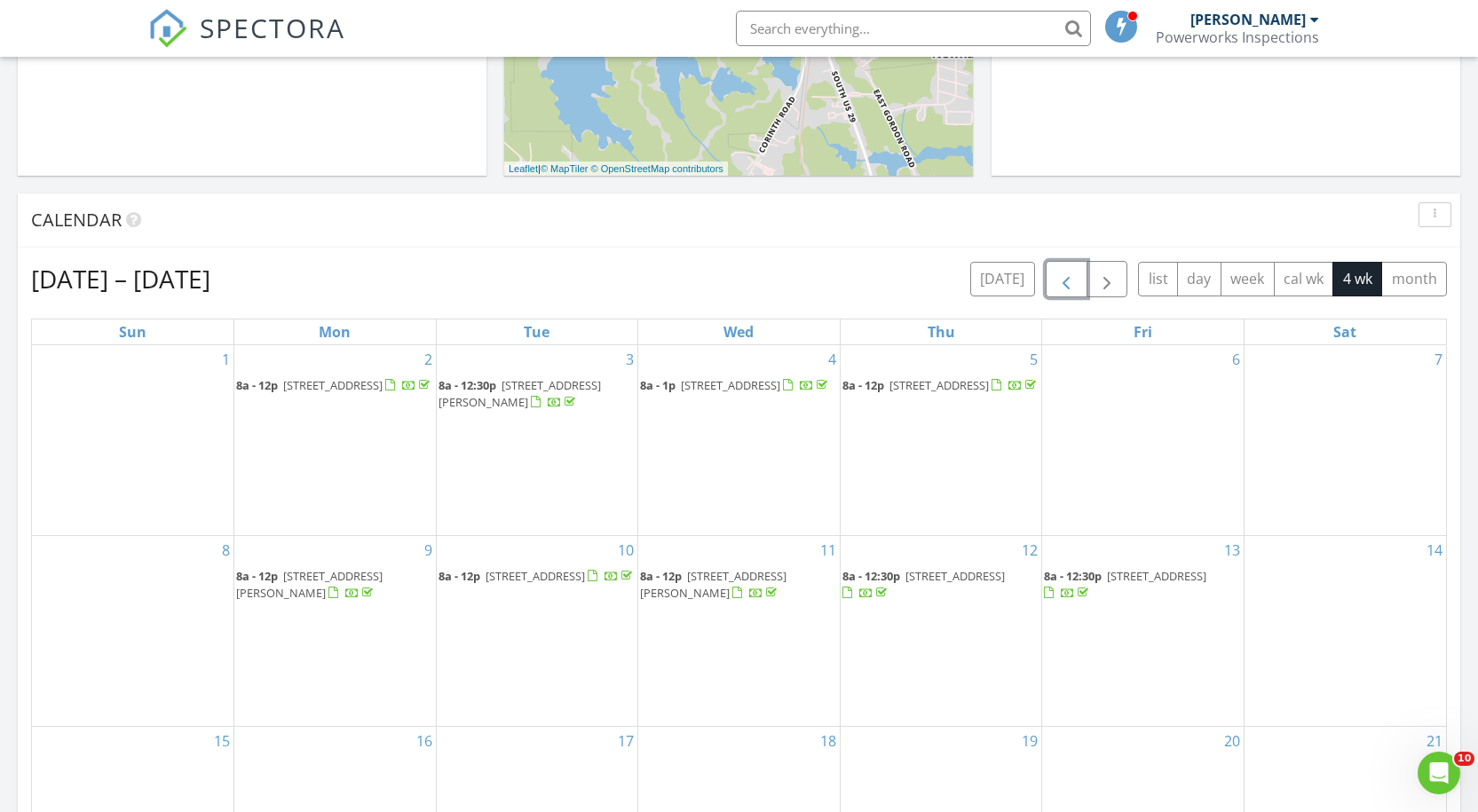
click at [1066, 277] on span "button" at bounding box center [1066, 279] width 21 height 21
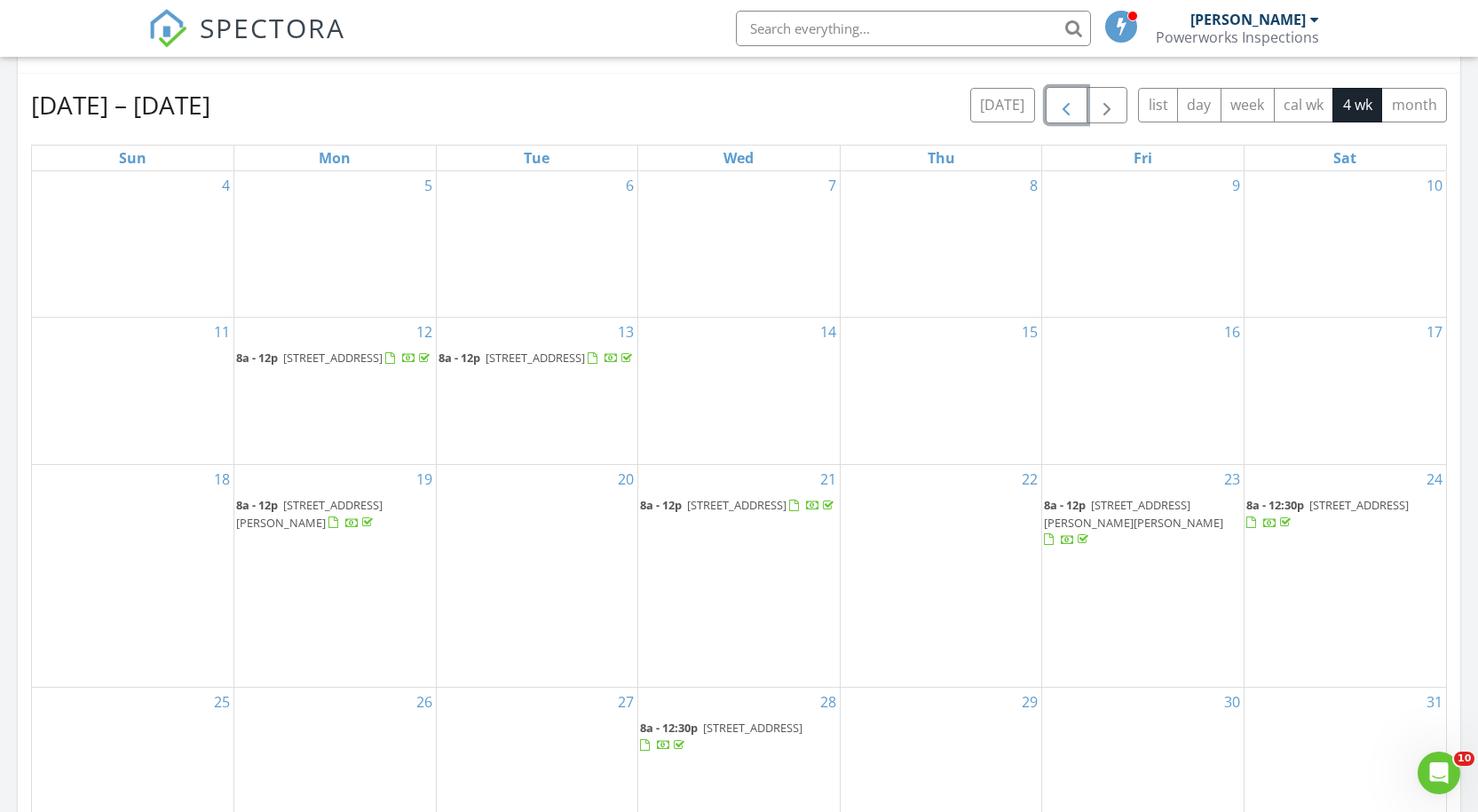
scroll to position [762, 0]
click at [1070, 108] on span "button" at bounding box center [1066, 105] width 21 height 21
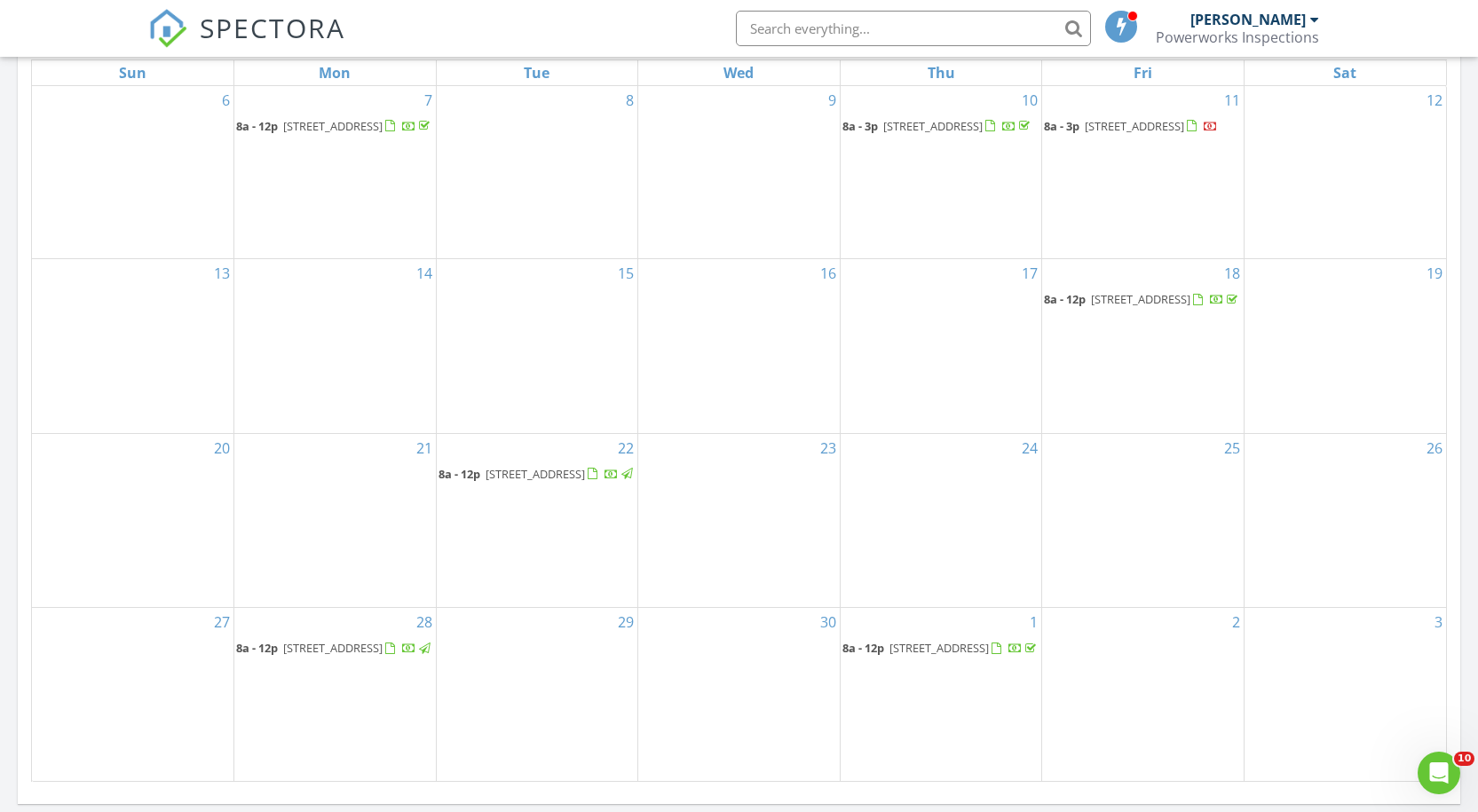
scroll to position [816, 0]
